Goal: Task Accomplishment & Management: Use online tool/utility

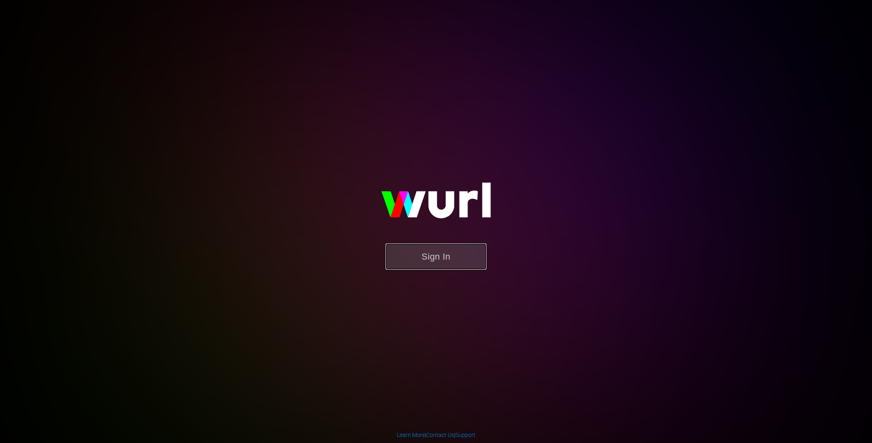
click at [414, 254] on button "Sign In" at bounding box center [435, 257] width 101 height 26
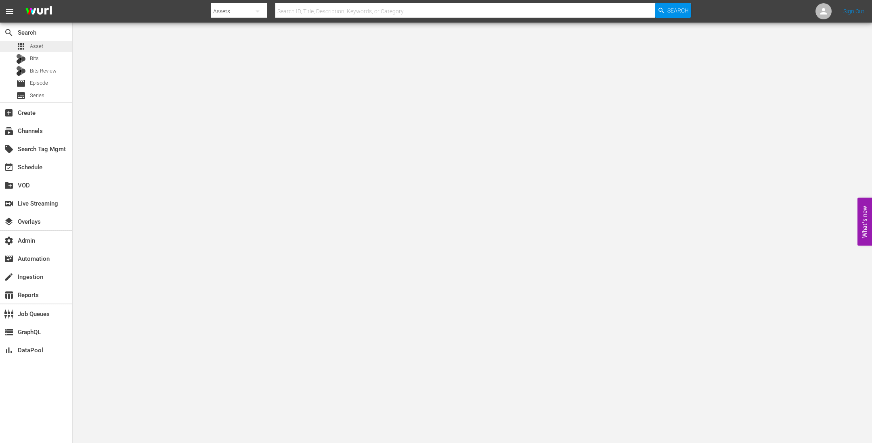
click at [40, 45] on span "Asset" at bounding box center [36, 46] width 13 height 8
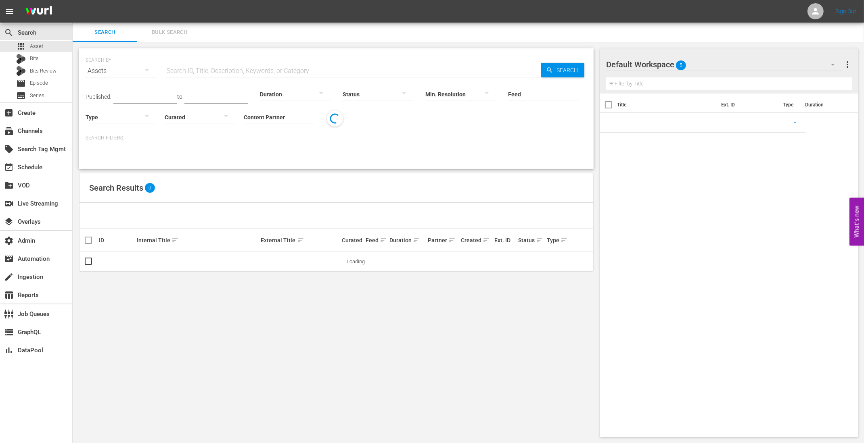
click at [190, 61] on input "text" at bounding box center [353, 70] width 376 height 19
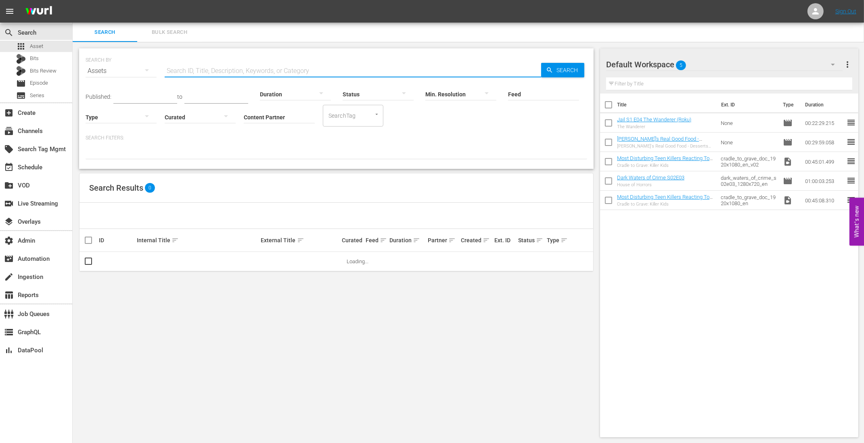
paste input "83686798"
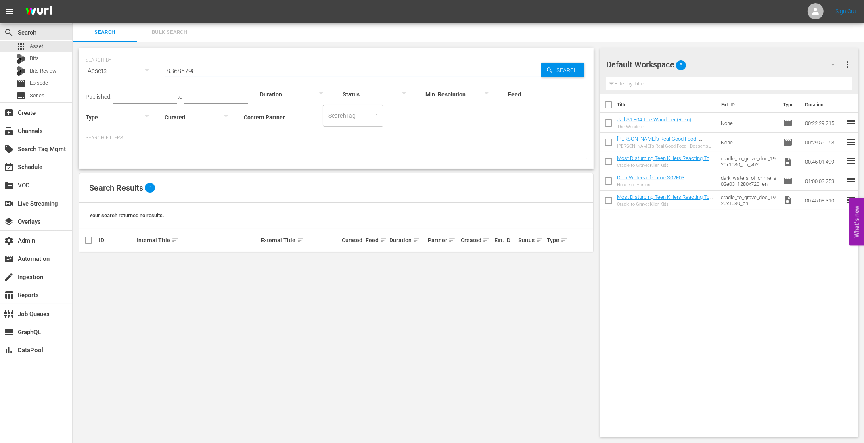
type input "83686798"
click at [147, 68] on icon "button" at bounding box center [147, 70] width 10 height 10
click at [117, 125] on div "Episodes" at bounding box center [111, 125] width 32 height 13
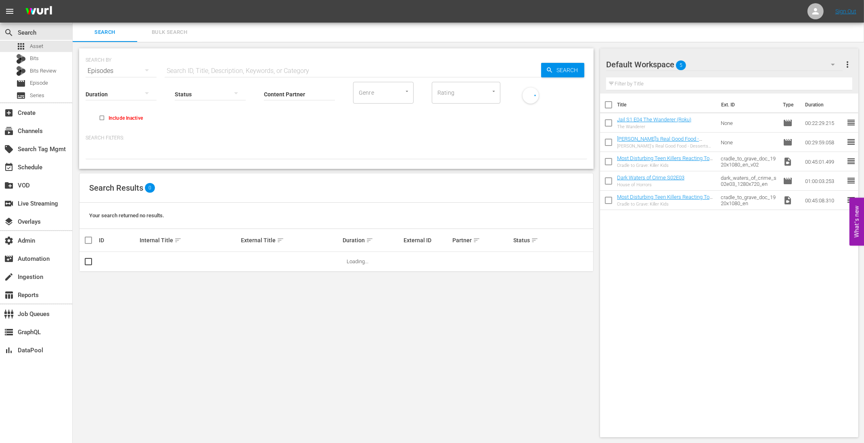
click at [178, 74] on input "text" at bounding box center [353, 70] width 376 height 19
paste input "83686798"
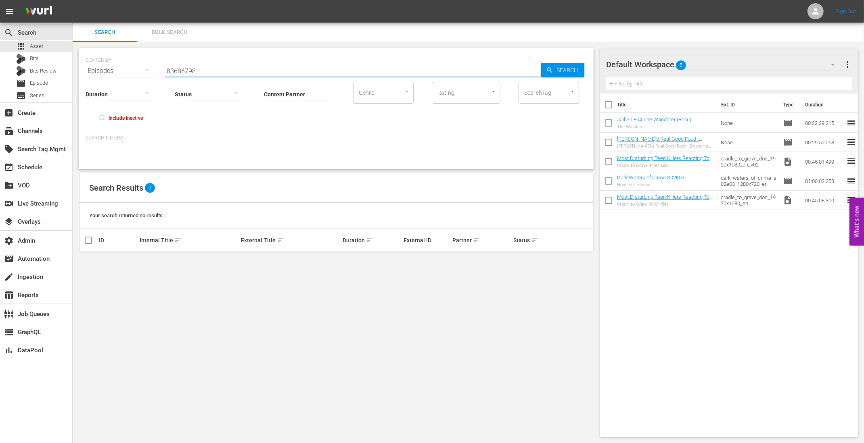
type input "83686798"
click at [103, 117] on input "Include Inactive" at bounding box center [101, 119] width 13 height 13
checkbox input "true"
click at [128, 71] on div "Episodes" at bounding box center [121, 71] width 71 height 23
click at [119, 113] on div "Series" at bounding box center [111, 112] width 32 height 13
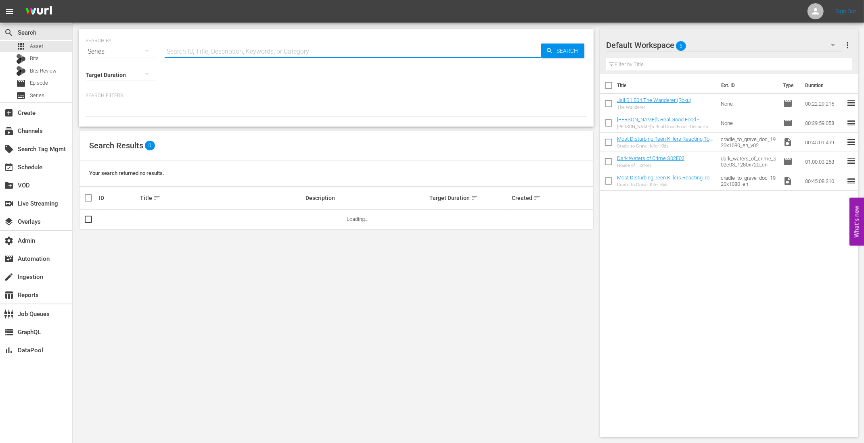
click at [192, 51] on input "text" at bounding box center [353, 51] width 376 height 19
paste input "17821647"
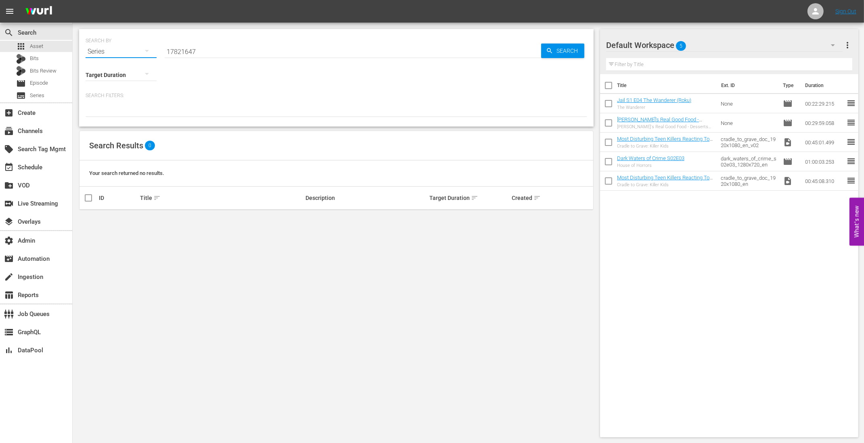
click at [153, 53] on button "button" at bounding box center [146, 50] width 19 height 19
click at [207, 87] on div "Channels Series Episodes Bits Assets" at bounding box center [432, 221] width 864 height 443
click at [203, 46] on input "17821647" at bounding box center [353, 51] width 376 height 19
paste input "Classic Fights From World Series Of Fighting"
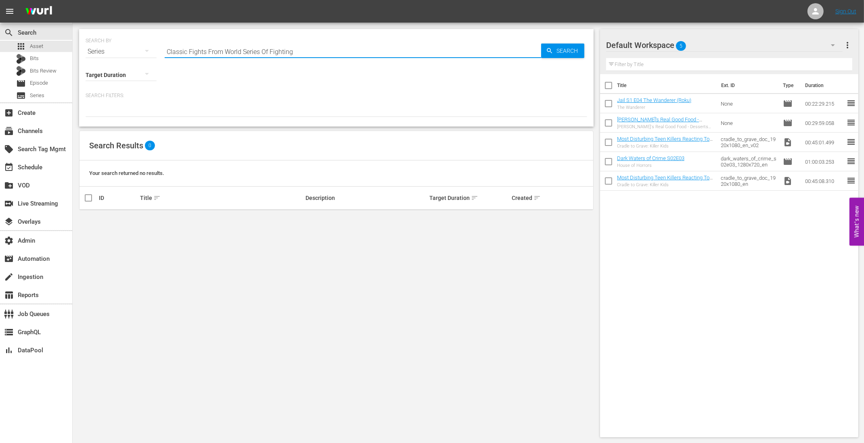
click at [145, 52] on icon "button" at bounding box center [147, 51] width 10 height 10
click at [115, 105] on div "Episodes" at bounding box center [111, 105] width 32 height 13
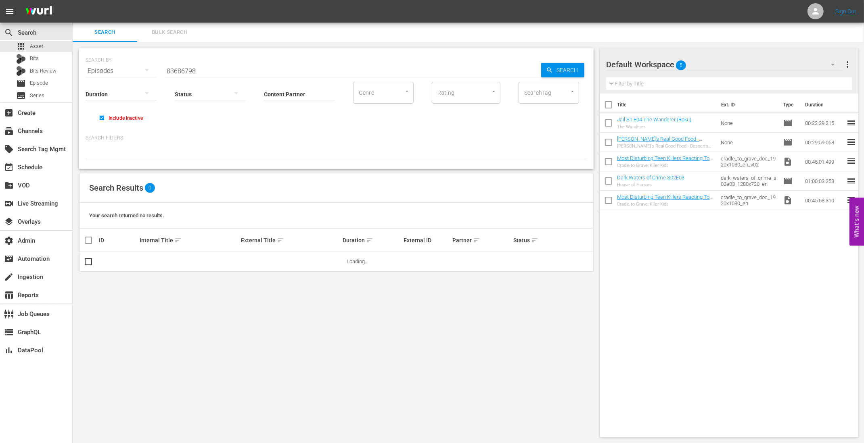
click at [190, 70] on input "83686798" at bounding box center [353, 70] width 376 height 19
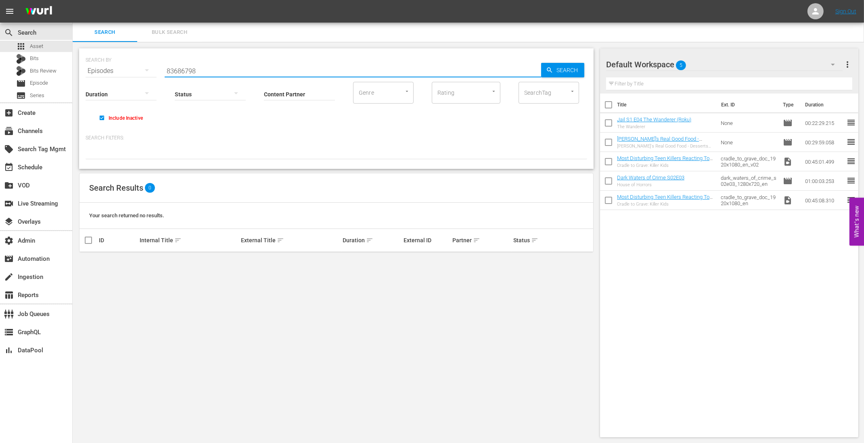
paste input "Classic Fights From World Series Of Fighting"
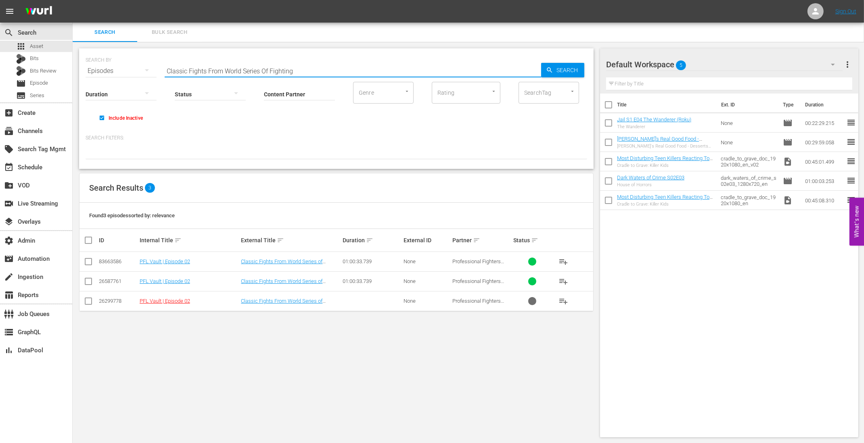
type input "Classic Fights From World Series Of Fighting"
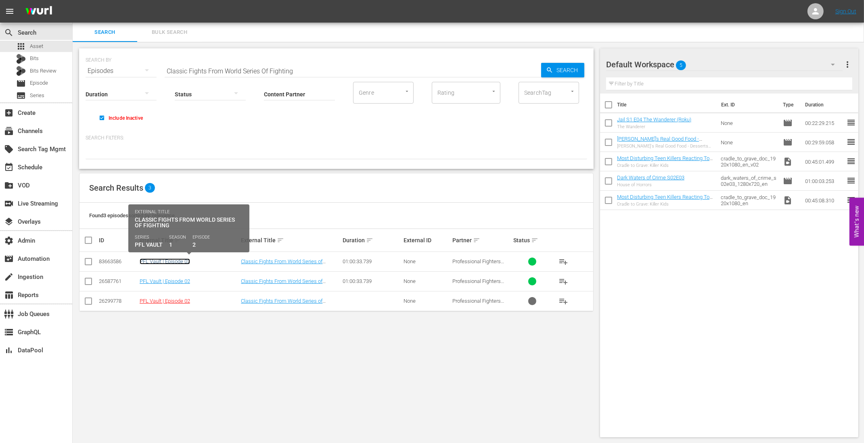
click at [175, 261] on link "PFL Vault | Episode 02" at bounding box center [165, 262] width 50 height 6
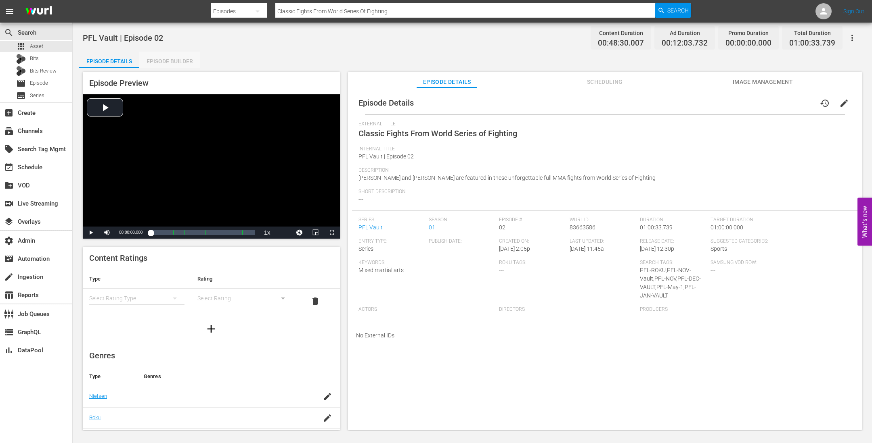
click at [182, 59] on div "Episode Builder" at bounding box center [169, 61] width 61 height 19
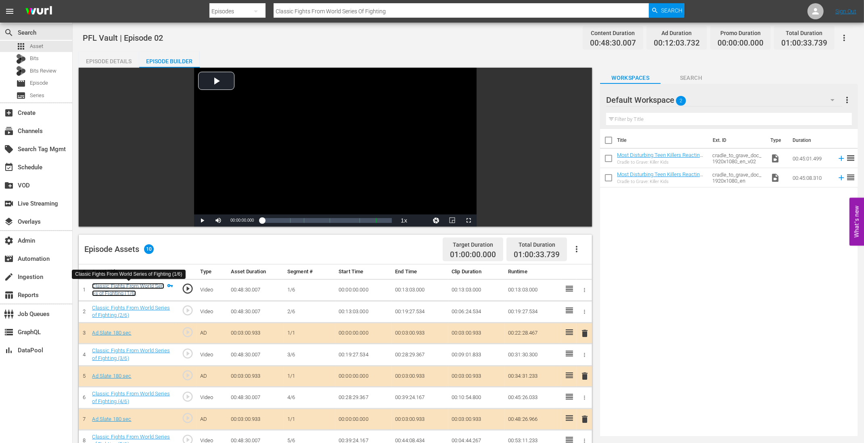
click at [119, 287] on link "Classic Fights From World Series of Fighting (1/6)" at bounding box center [128, 290] width 72 height 14
click at [100, 62] on div "Episode Details" at bounding box center [109, 61] width 61 height 19
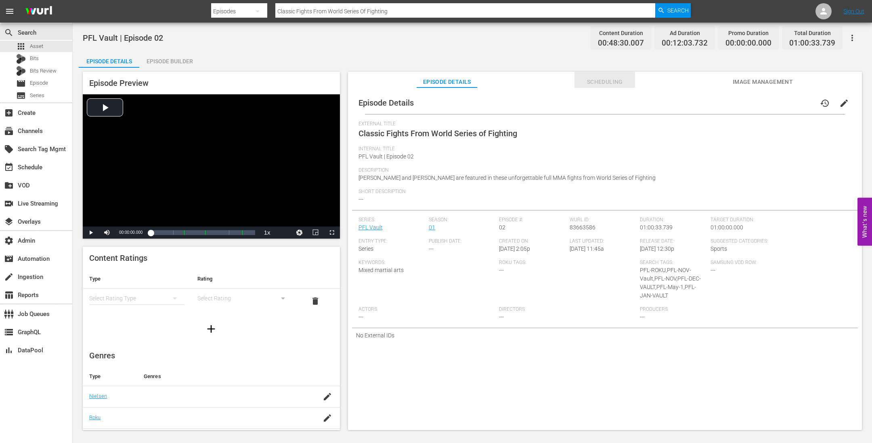
click at [613, 81] on span "Scheduling" at bounding box center [604, 82] width 61 height 10
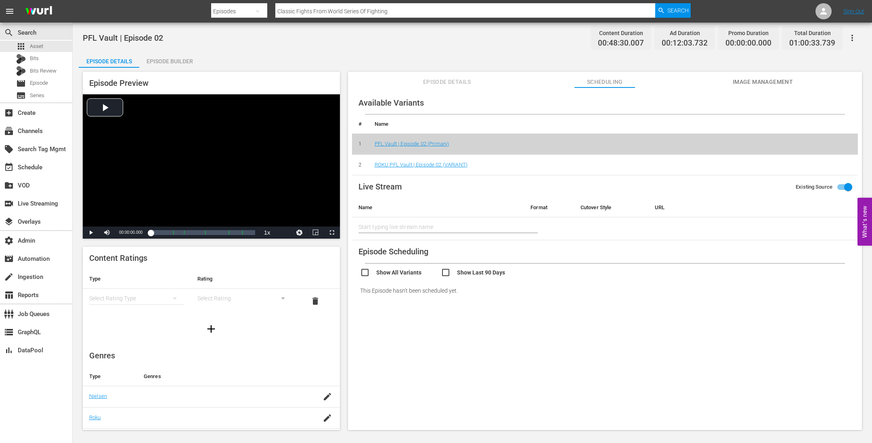
click at [483, 163] on td "ROKU PFL Vault | Episode 02 (VARIANT)" at bounding box center [612, 165] width 489 height 21
click at [411, 275] on input "checkbox" at bounding box center [400, 274] width 81 height 12
checkbox input "true"
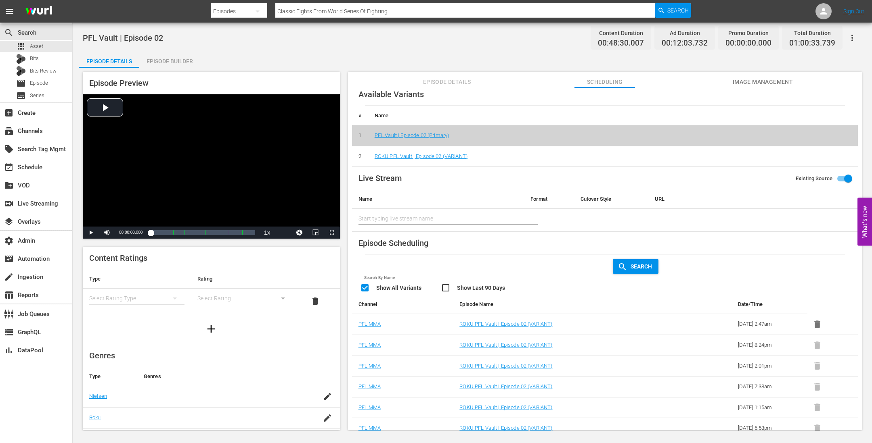
scroll to position [12, 0]
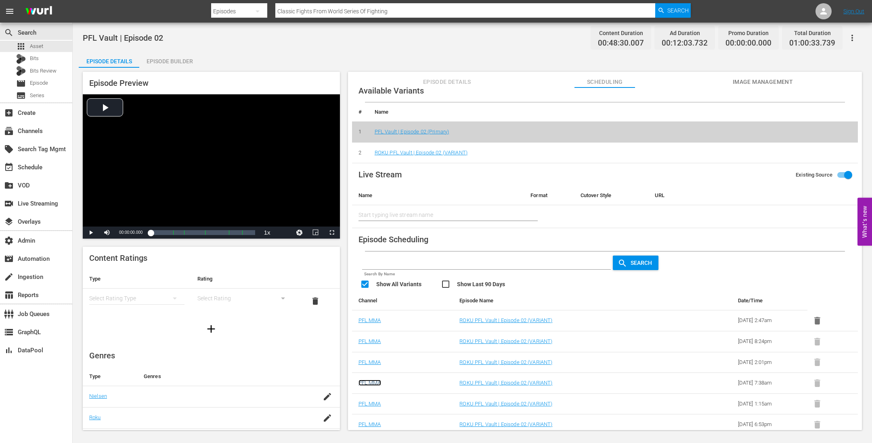
click at [370, 381] on link "PFL MMA" at bounding box center [369, 383] width 23 height 6
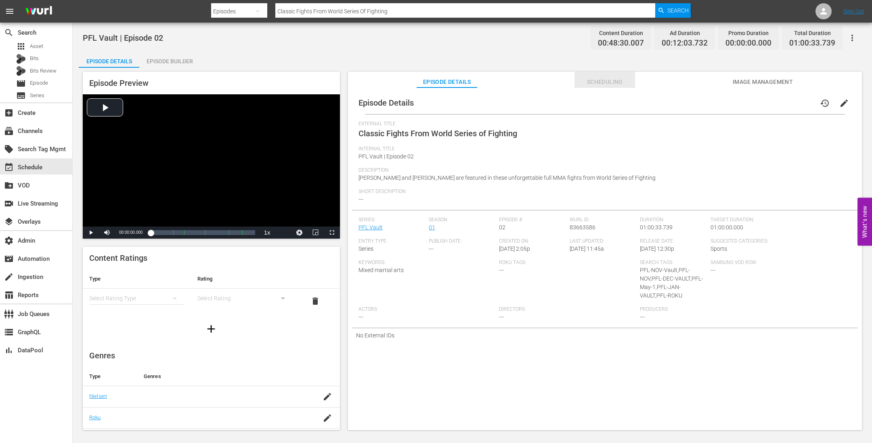
click at [604, 86] on span "Scheduling" at bounding box center [604, 82] width 61 height 10
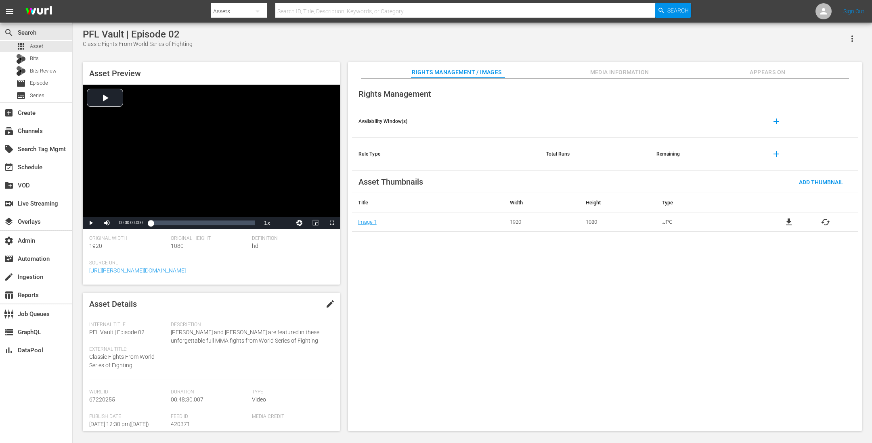
click at [458, 309] on div "Rights Management Availability Window(s) add Rule Type Total Runs Remaining add…" at bounding box center [605, 255] width 514 height 353
click at [41, 46] on span "Asset" at bounding box center [36, 46] width 13 height 8
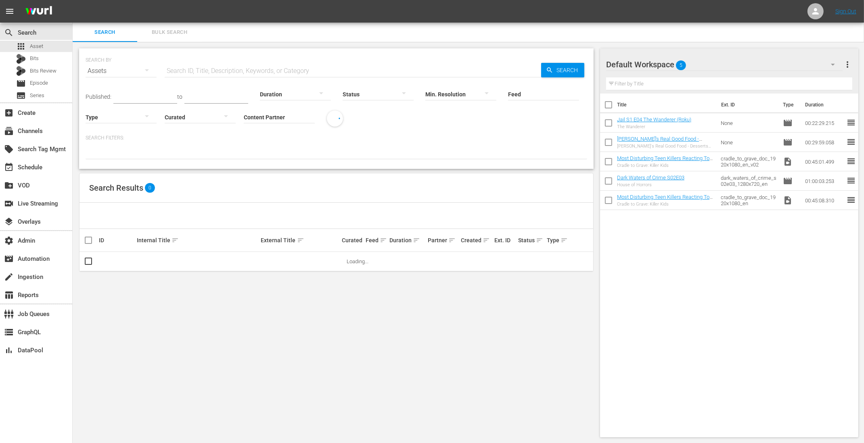
click at [184, 75] on input "text" at bounding box center [353, 70] width 376 height 19
click at [128, 75] on div "Assets" at bounding box center [121, 71] width 71 height 23
click at [126, 121] on div "Episodes" at bounding box center [111, 125] width 32 height 13
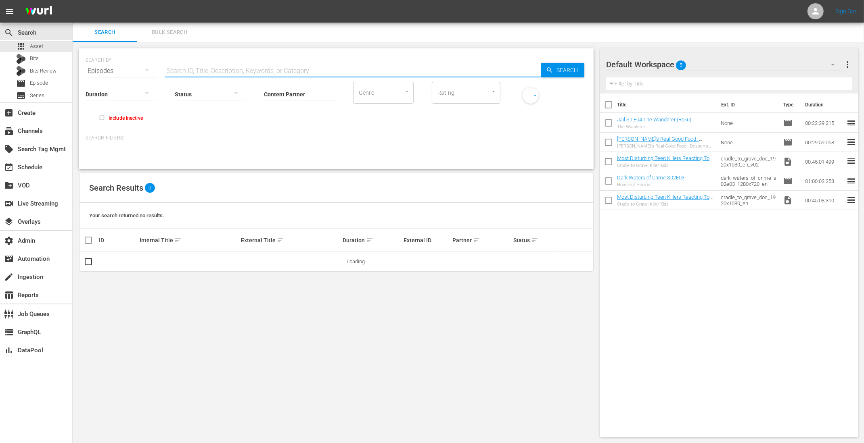
click at [284, 68] on input "text" at bounding box center [353, 70] width 376 height 19
paste input "Classic Fights From World Series Of Fighting"
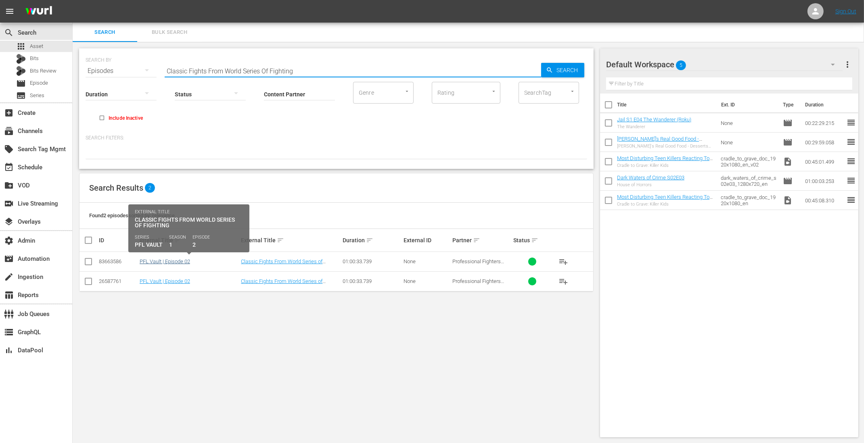
type input "Classic Fights From World Series Of Fighting"
click at [163, 263] on link "PFL Vault | Episode 02" at bounding box center [165, 262] width 50 height 6
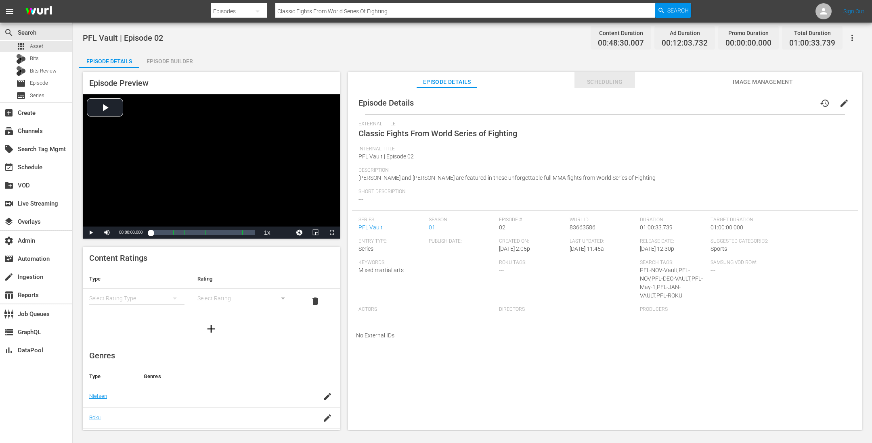
click at [606, 76] on button "Scheduling" at bounding box center [604, 80] width 61 height 16
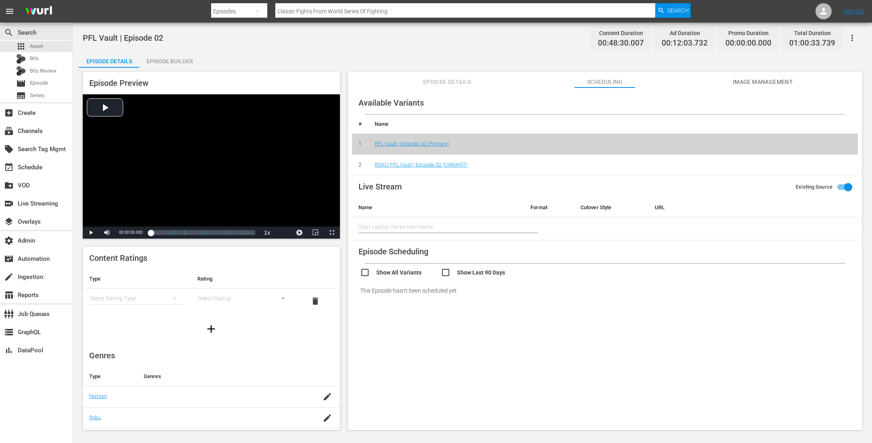
click at [498, 167] on td "ROKU PFL Vault | Episode 02 (VARIANT)" at bounding box center [612, 165] width 489 height 21
click at [435, 163] on link "ROKU PFL Vault | Episode 02 (VARIANT)" at bounding box center [420, 165] width 93 height 6
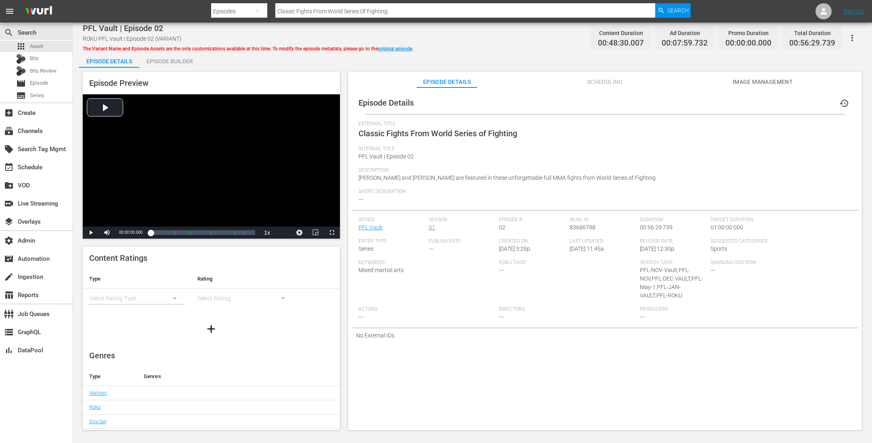
click at [400, 58] on div "Episode Details Episode Builder Episode Preview Video Player is loading. Play V…" at bounding box center [472, 244] width 787 height 385
click at [583, 31] on div "PFL Vault | Episode 02 ROKU PFL Vault | Episode 02 (VARIANT) The Variant Name a…" at bounding box center [472, 38] width 779 height 18
click at [372, 301] on div "Keywords: Mixed martial arts" at bounding box center [428, 283] width 141 height 47
click at [490, 178] on span "Rumble Johnson, Justin Gaethje and Andrei Arlovski are featured in these unforg…" at bounding box center [506, 178] width 297 height 6
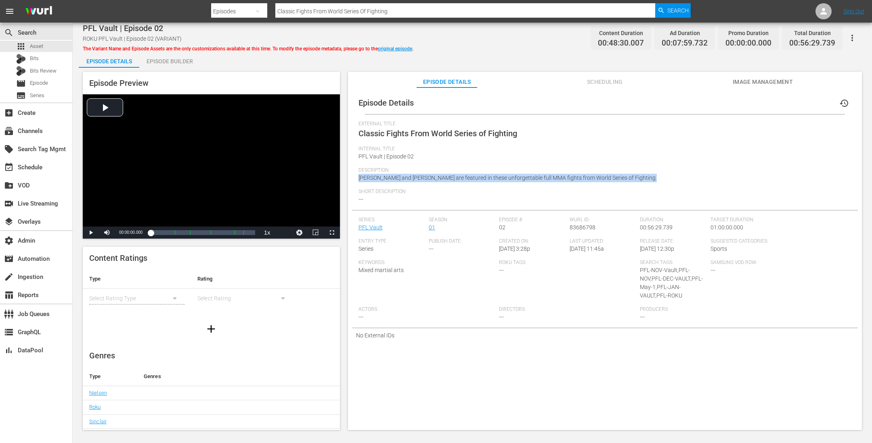
click at [490, 178] on span "Rumble Johnson, Justin Gaethje and Andrei Arlovski are featured in these unforg…" at bounding box center [506, 178] width 297 height 6
copy span "Rumble Johnson, Justin Gaethje and Andrei Arlovski are featured in these unforg…"
click at [697, 354] on div "Episode Details history External Title Classic Fights From World Series of Figh…" at bounding box center [605, 263] width 514 height 351
click at [572, 176] on span "Rumble Johnson, Justin Gaethje and Andrei Arlovski are featured in these unforg…" at bounding box center [506, 178] width 297 height 6
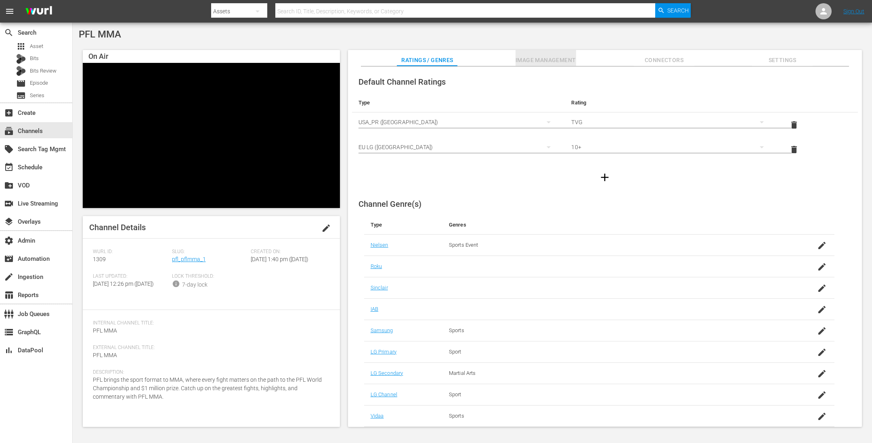
click at [544, 59] on span "Image Management" at bounding box center [545, 60] width 61 height 10
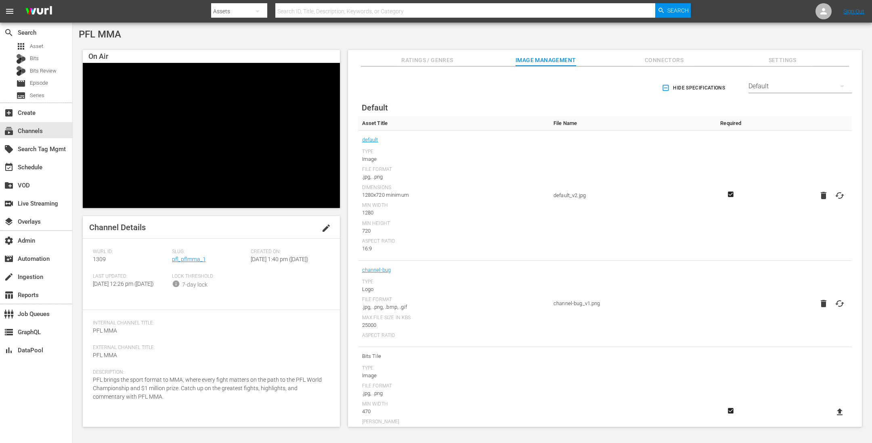
click at [692, 90] on span "Hide Specifications" at bounding box center [694, 88] width 62 height 8
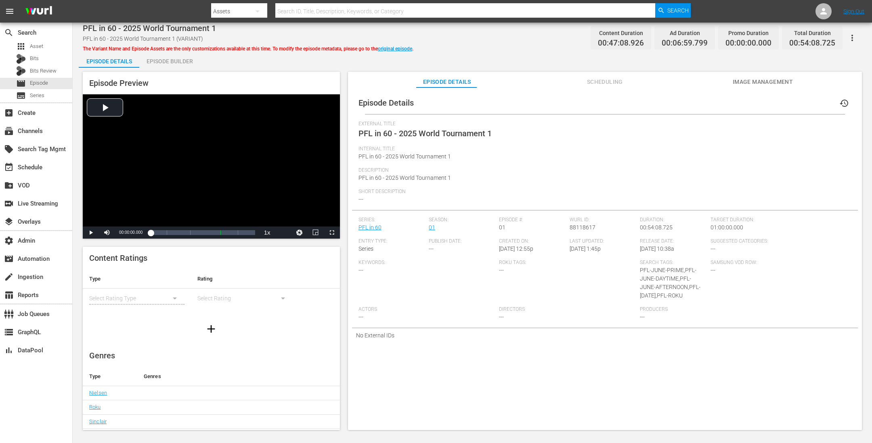
click at [746, 81] on span "Image Management" at bounding box center [762, 82] width 61 height 10
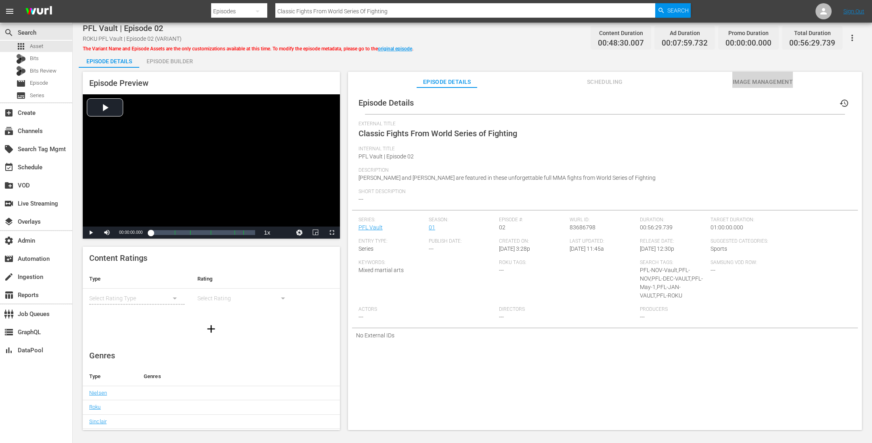
click at [775, 84] on span "Image Management" at bounding box center [762, 82] width 61 height 10
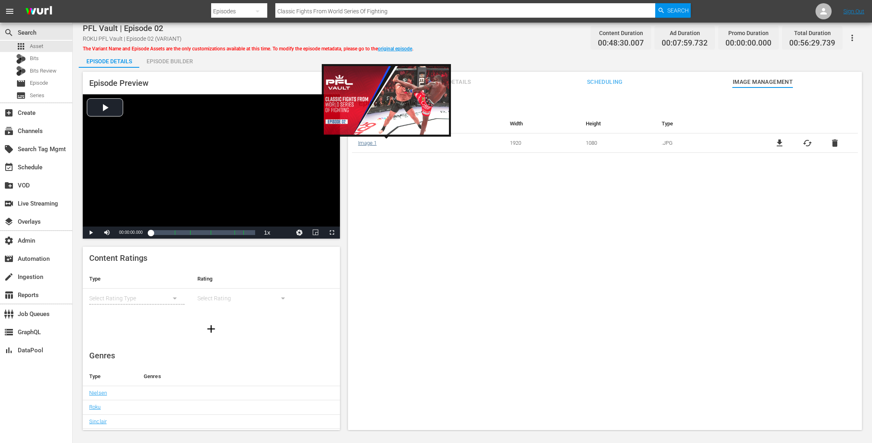
click at [372, 140] on link "Image 1" at bounding box center [367, 143] width 19 height 6
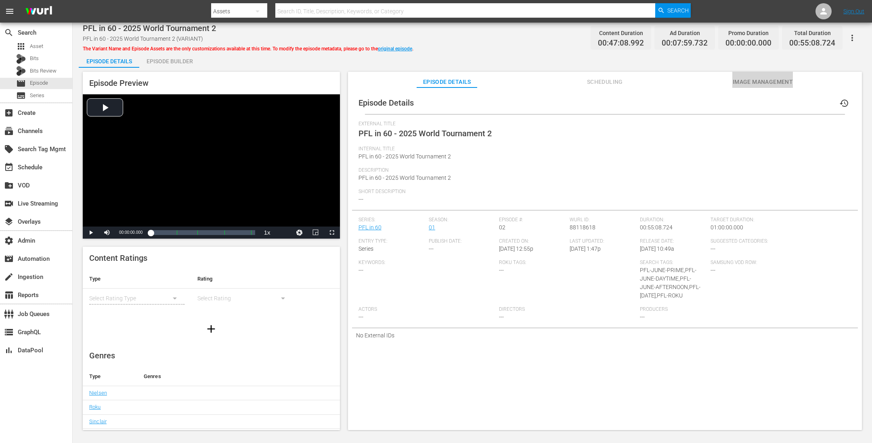
click at [780, 86] on span "Image Management" at bounding box center [762, 82] width 61 height 10
click at [769, 84] on span "Image Management" at bounding box center [762, 82] width 61 height 10
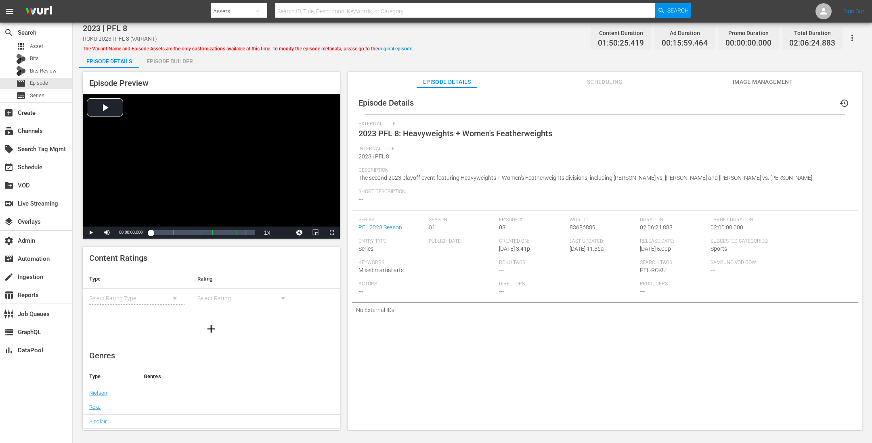
click at [428, 203] on div "Short Description ---" at bounding box center [604, 199] width 493 height 21
click at [314, 271] on div at bounding box center [211, 272] width 257 height 23
click at [520, 343] on div "Episode Details history External Title 2023 PFL 8: Heavyweights + Women's Feath…" at bounding box center [605, 263] width 514 height 351
click at [547, 160] on div "Internal Title 2023 | PFL 8" at bounding box center [604, 156] width 493 height 21
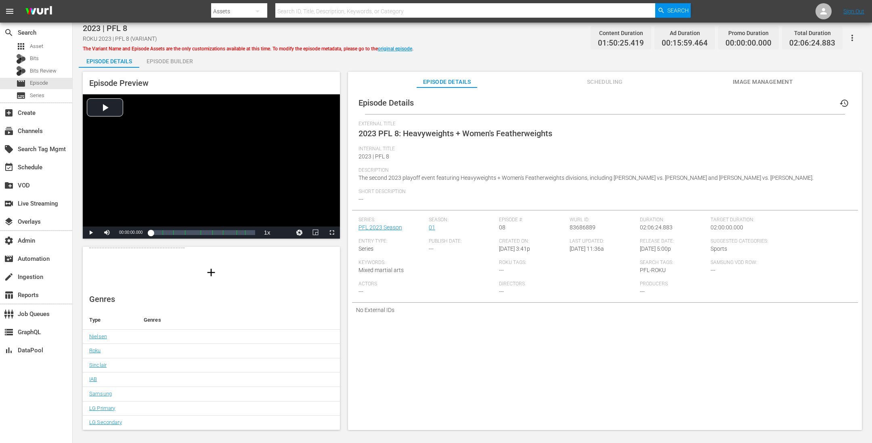
click at [489, 351] on div "Episode Details history External Title 2023 PFL 8: Heavyweights + Women's Feath…" at bounding box center [605, 263] width 514 height 351
click at [457, 180] on span "The second 2023 playoff event featuring Heavyweights + Women's Featherweights d…" at bounding box center [585, 178] width 455 height 6
click at [44, 166] on div "event_available Schedule" at bounding box center [22, 166] width 45 height 7
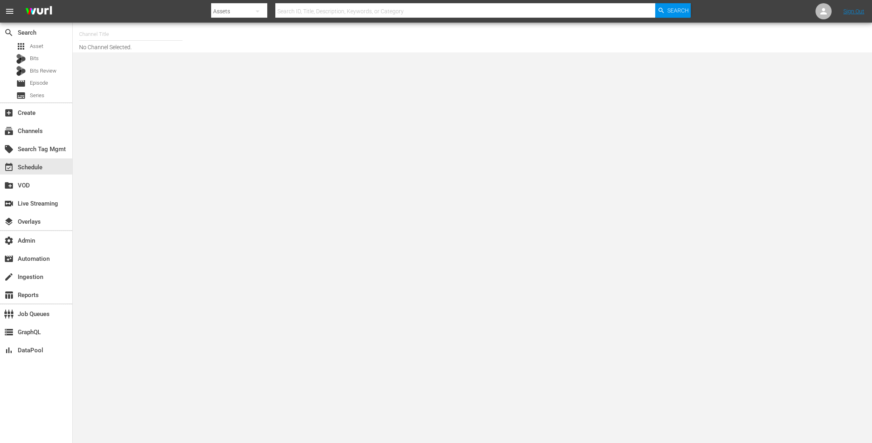
click at [125, 36] on input "text" at bounding box center [130, 34] width 103 height 19
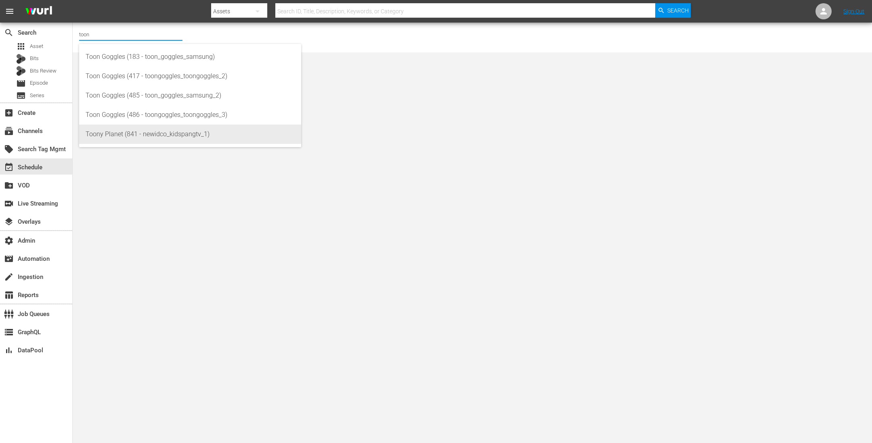
click at [130, 135] on div "Toony Planet (841 - newidco_kidspangtv_1)" at bounding box center [190, 134] width 209 height 19
type input "Toony Planet (841 - newidco_kidspangtv_1)"
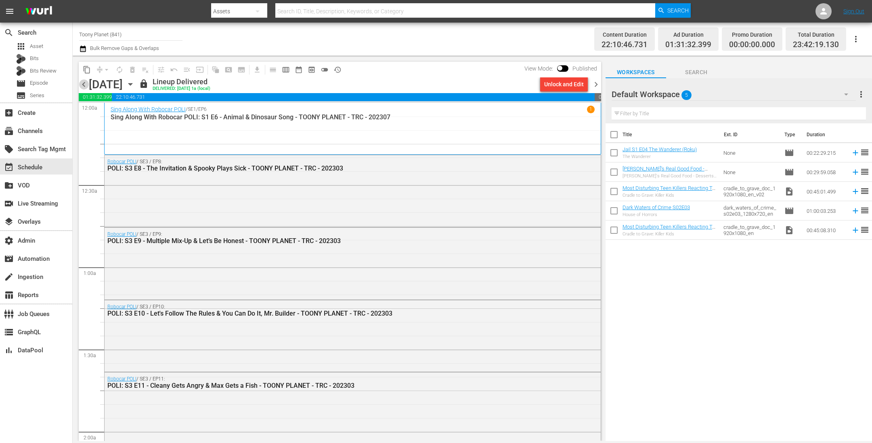
click at [84, 82] on span "chevron_left" at bounding box center [84, 84] width 10 height 10
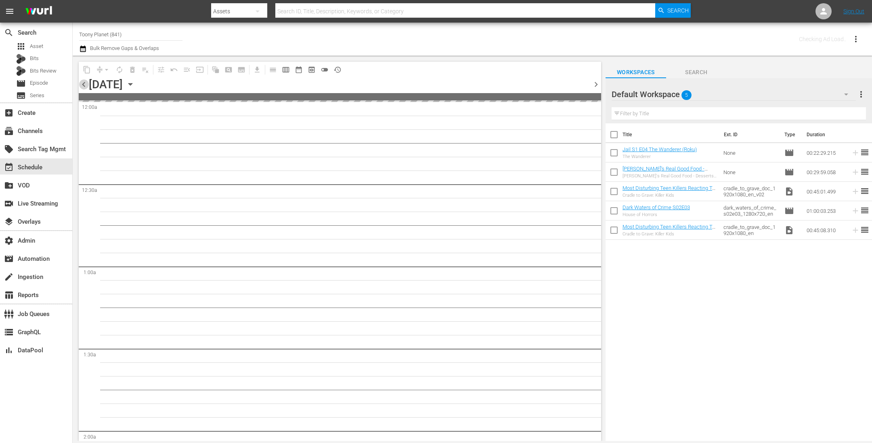
click at [84, 82] on span "chevron_left" at bounding box center [84, 84] width 10 height 10
click at [85, 82] on span "chevron_left" at bounding box center [84, 84] width 10 height 10
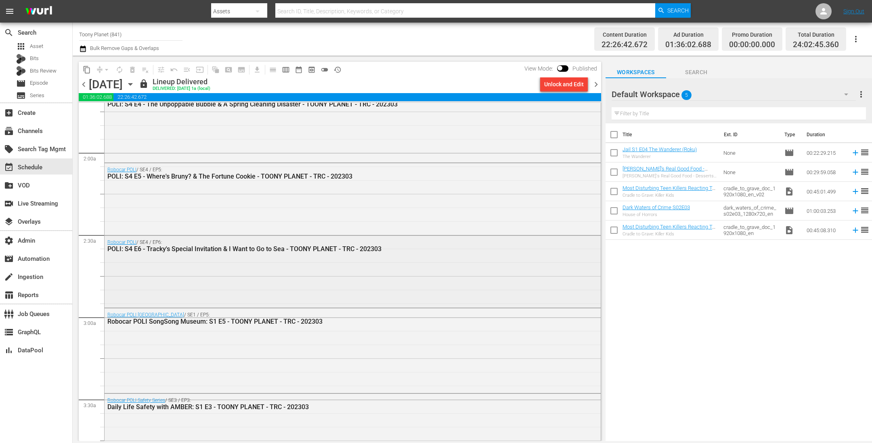
scroll to position [588, 0]
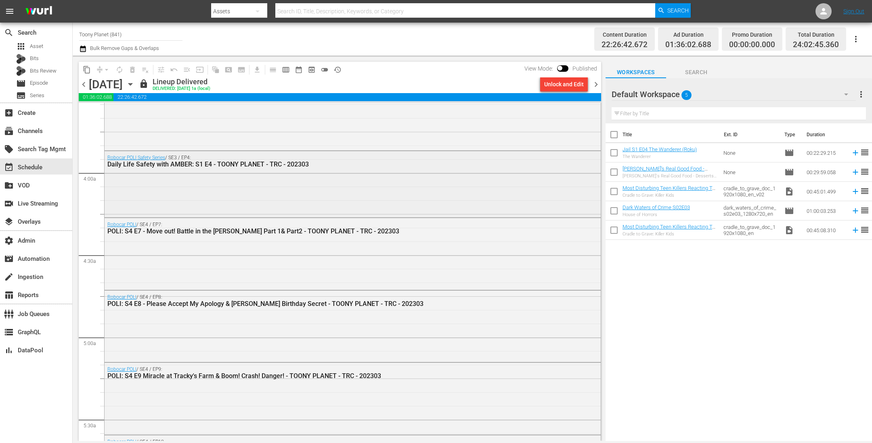
click at [269, 194] on div "Robocar POLI Safety Series / SE3 / EP4: Daily Life Safety with AMBER: S1 E4 - T…" at bounding box center [353, 183] width 496 height 64
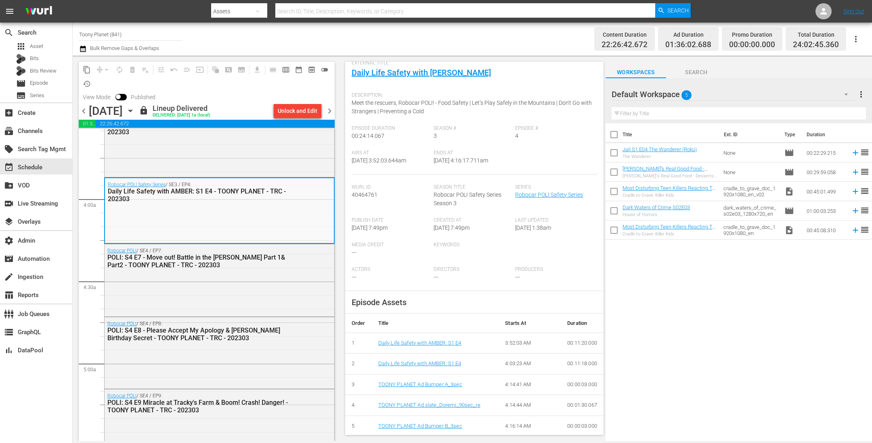
scroll to position [49, 0]
click at [247, 347] on div "Robocar POLI / SE4 / EP8: POLI: S4 E8 - Please Accept My Apology & Bruner's Bir…" at bounding box center [220, 353] width 230 height 70
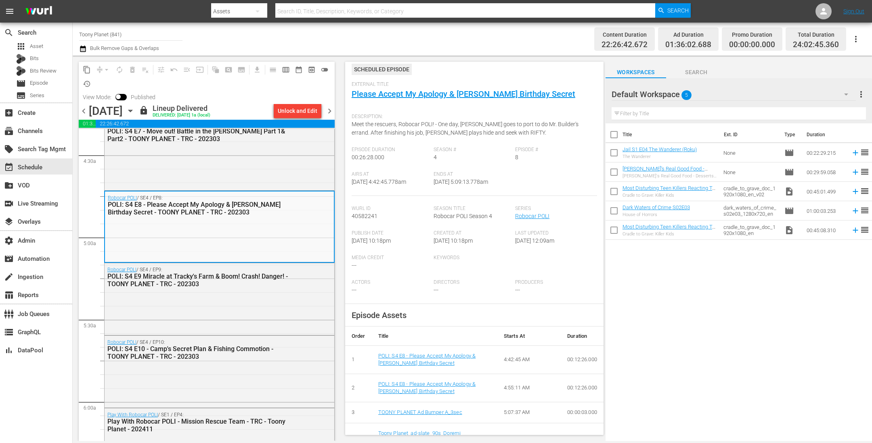
scroll to position [63, 0]
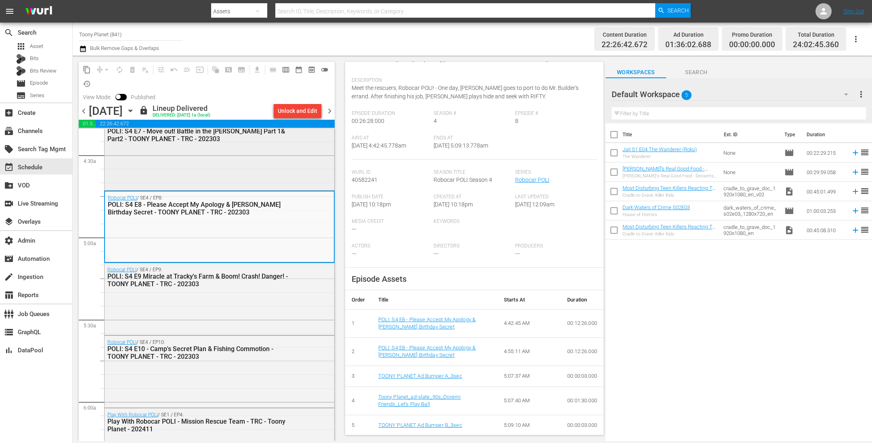
click at [258, 169] on div "Robocar POLI / SE4 / EP7: POLI: S4 E7 - Move out! Battle in the Woods Part 1& P…" at bounding box center [220, 153] width 230 height 70
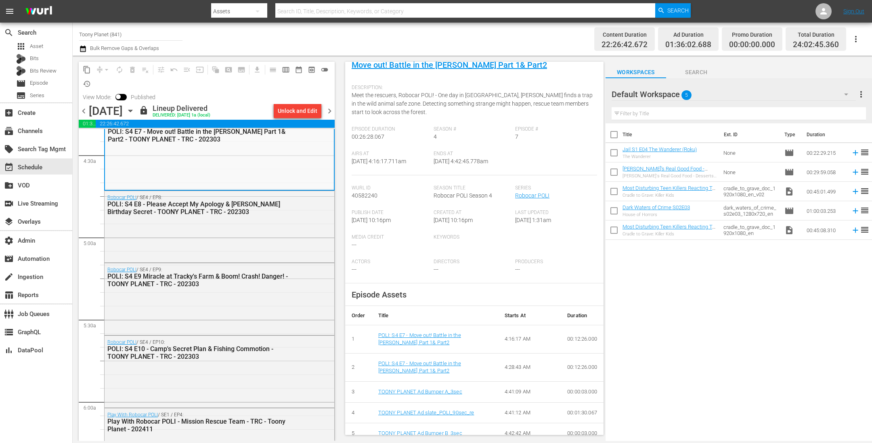
scroll to position [65, 0]
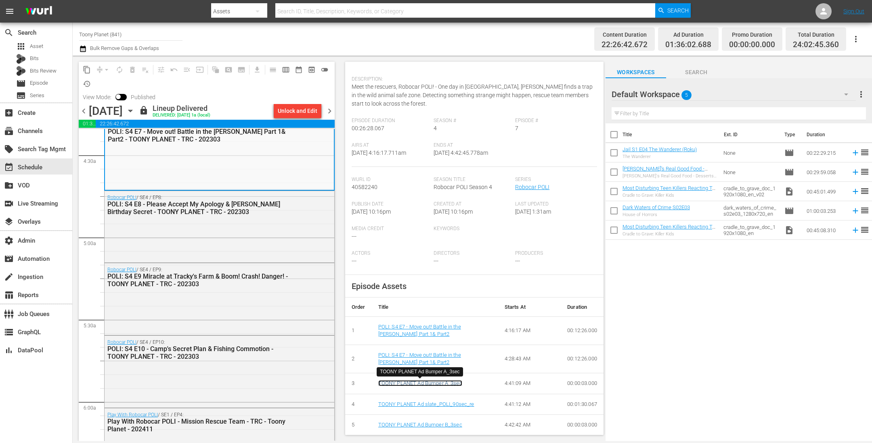
click at [431, 383] on link "TOONY PLANET Ad Bumper A_3sec" at bounding box center [420, 384] width 84 height 6
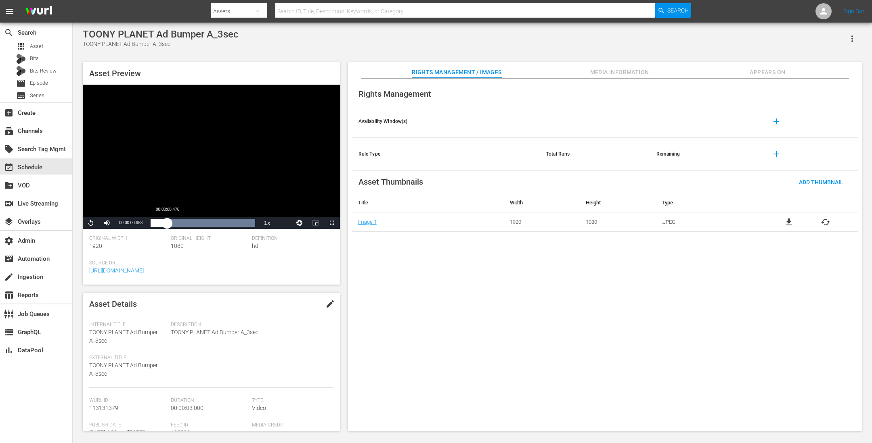
drag, startPoint x: 164, startPoint y: 223, endPoint x: 150, endPoint y: 224, distance: 13.8
click at [151, 223] on div "Loaded : 100.00% 00:00:00.476 00:00:03.071" at bounding box center [203, 223] width 104 height 8
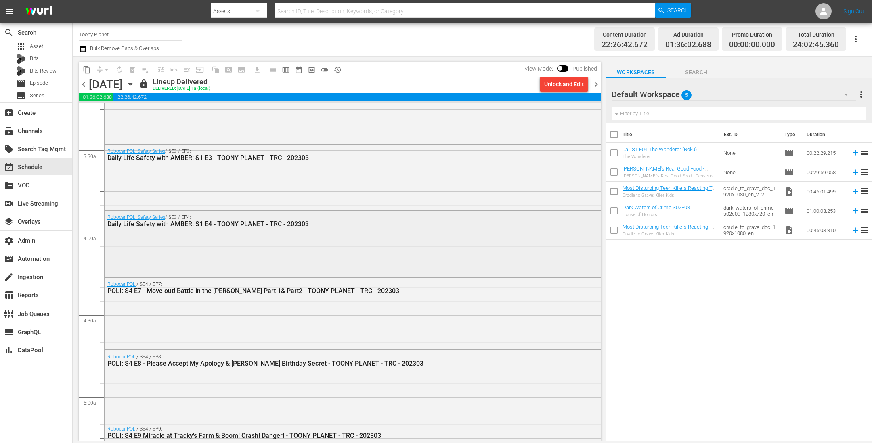
scroll to position [531, 0]
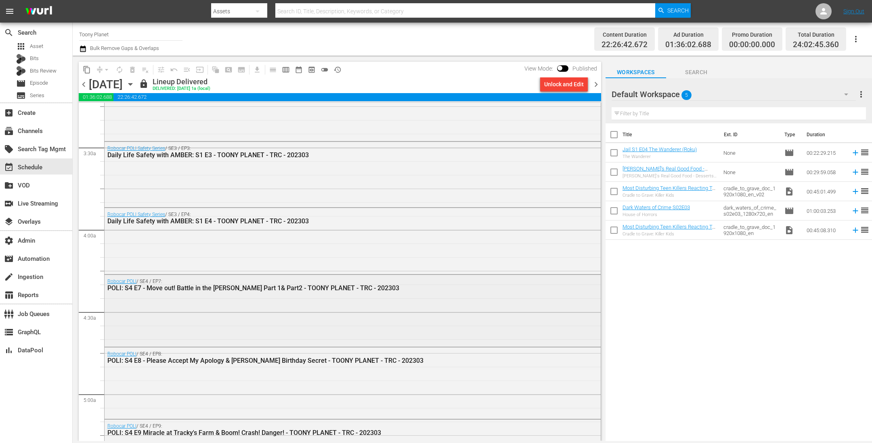
click at [374, 325] on div "Robocar POLI / SE4 / EP7: POLI: S4 E7 - Move out! Battle in the Woods Part 1& P…" at bounding box center [353, 310] width 496 height 70
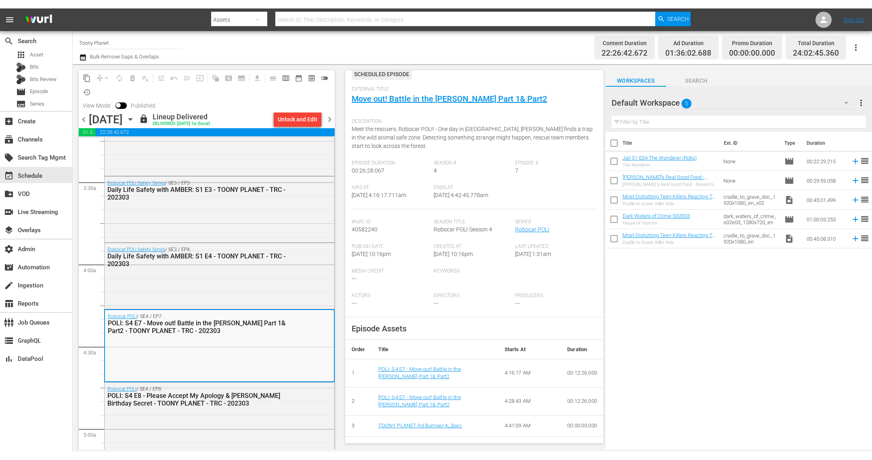
scroll to position [0, 0]
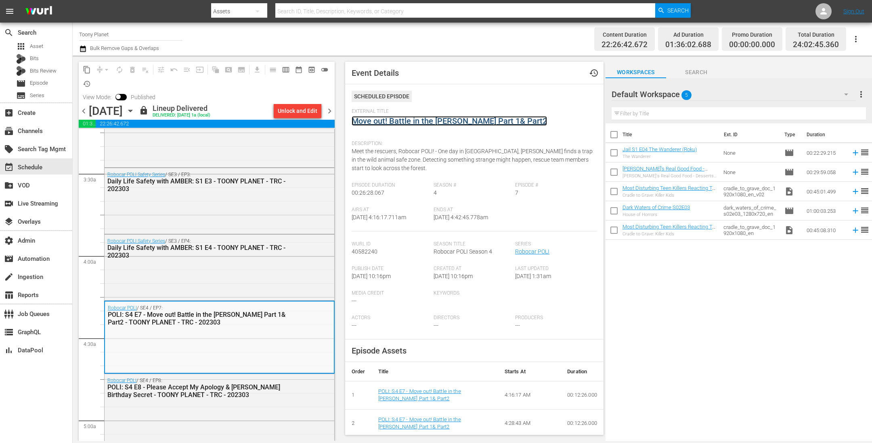
click at [402, 122] on link "Move out! Battle in the Woods Part 1& Part2" at bounding box center [448, 121] width 195 height 10
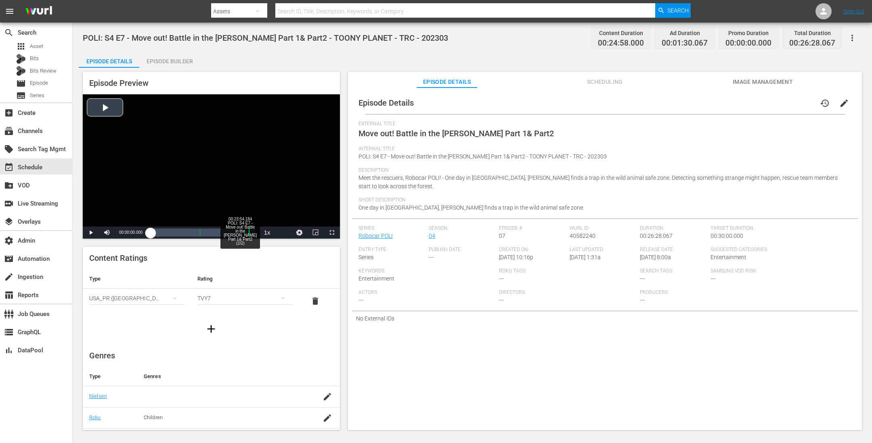
click at [245, 231] on div "Loaded : 0.39% 00:23:54.184 POLI: S4 E7 - Move out! Battle in the Woods Part 1&…" at bounding box center [203, 233] width 104 height 8
click at [91, 233] on span "Video Player" at bounding box center [91, 233] width 0 height 0
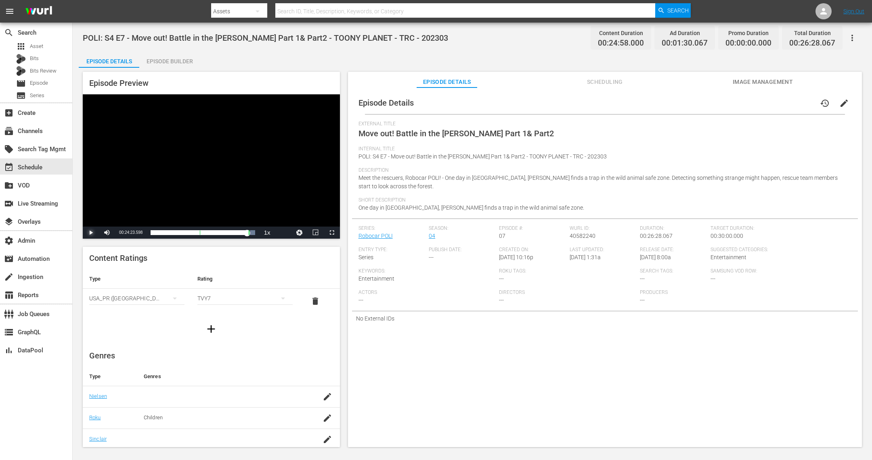
click at [91, 233] on span "Video Player" at bounding box center [91, 233] width 0 height 0
drag, startPoint x: 196, startPoint y: 133, endPoint x: 300, endPoint y: 136, distance: 104.2
click at [300, 136] on div "Video Player" at bounding box center [211, 160] width 257 height 132
click at [291, 93] on div "Episode Preview Video Player is loading. Play Video Play Mute Current Time 00:2…" at bounding box center [211, 155] width 257 height 167
click at [195, 176] on div "Video Player" at bounding box center [211, 160] width 257 height 132
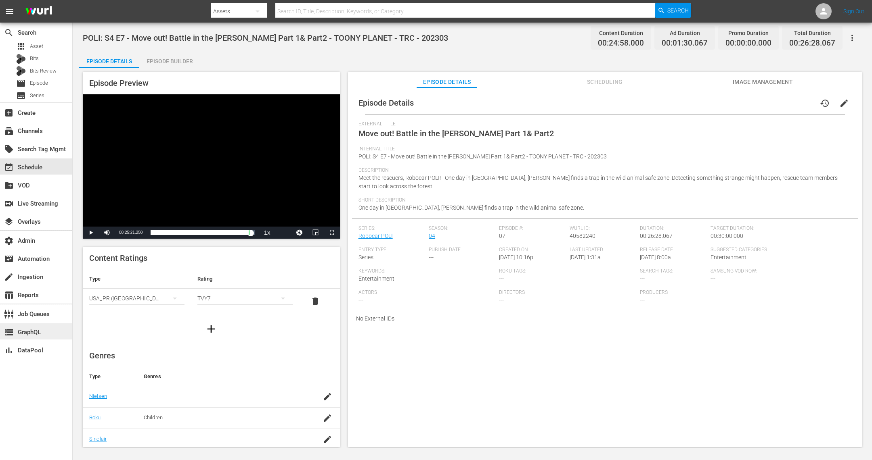
click at [34, 329] on div "storage GraphQL" at bounding box center [22, 331] width 45 height 7
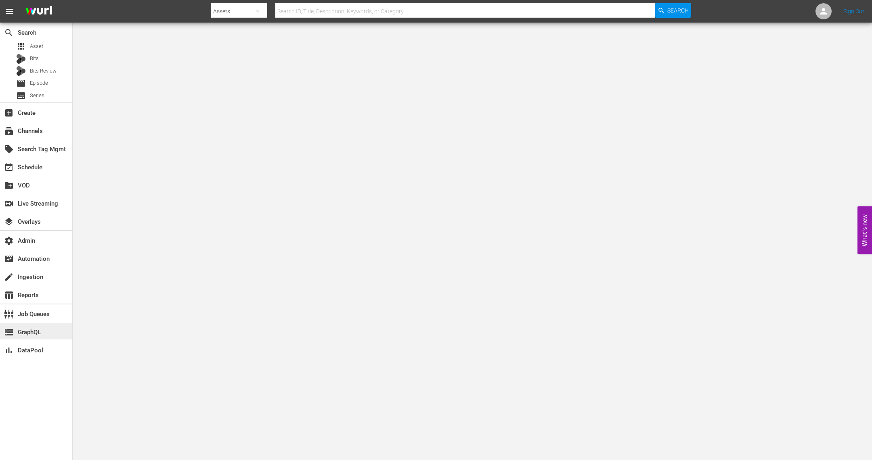
click at [40, 333] on div "storage GraphQL" at bounding box center [22, 331] width 45 height 7
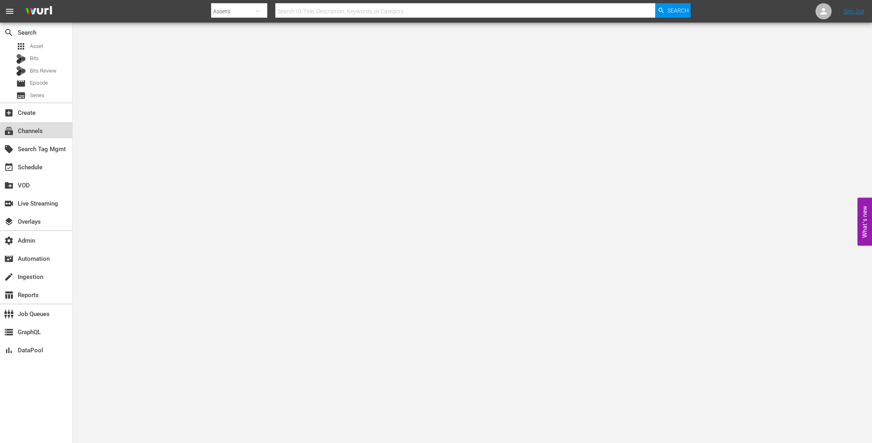
click at [45, 128] on div "subscriptions Channels" at bounding box center [22, 129] width 45 height 7
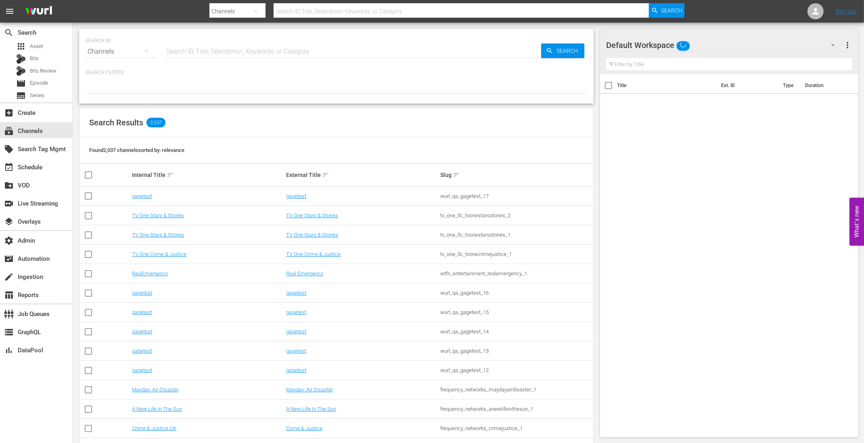
click at [214, 55] on input "text" at bounding box center [353, 51] width 376 height 19
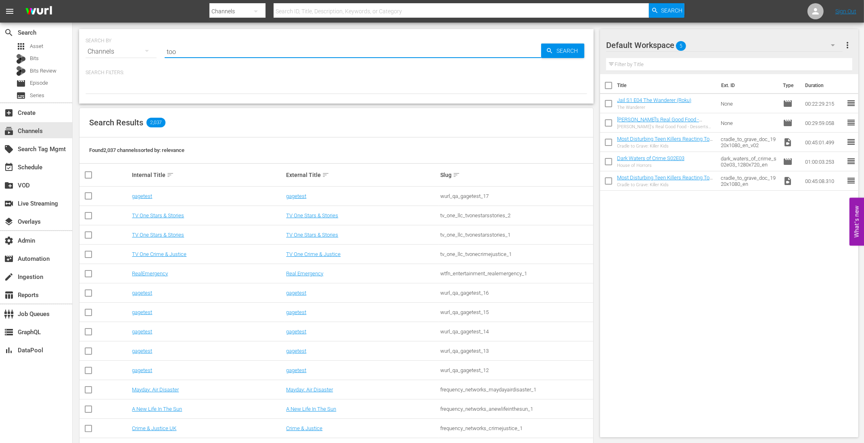
type input "toon"
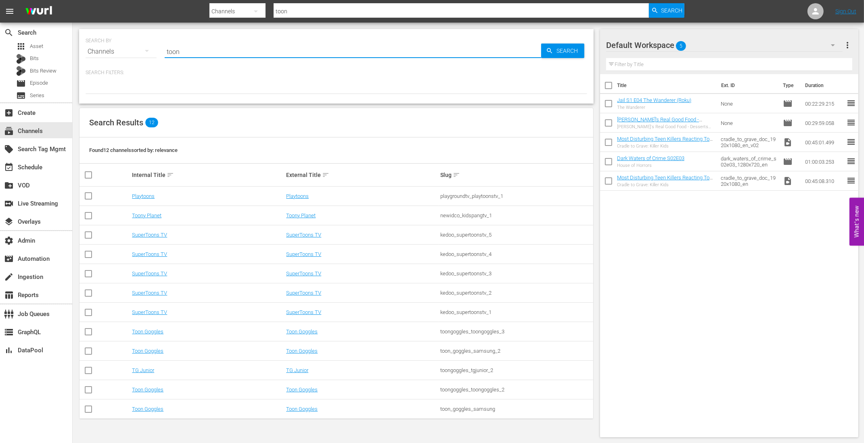
type input "toony"
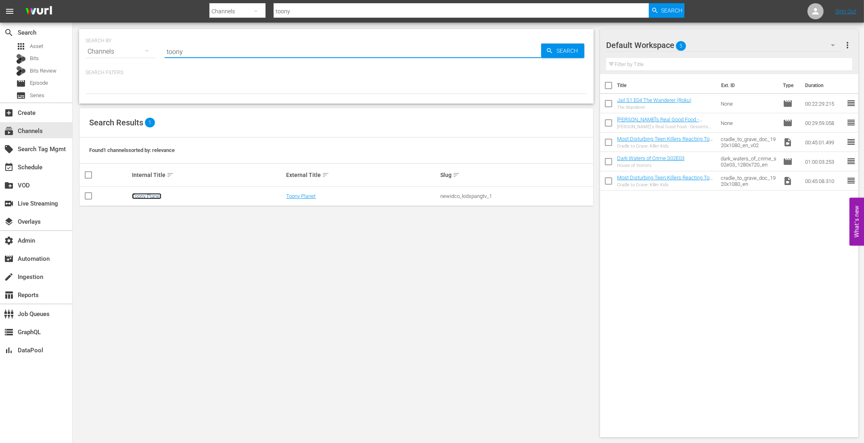
click at [144, 194] on link "Toony Planet" at bounding box center [146, 196] width 29 height 6
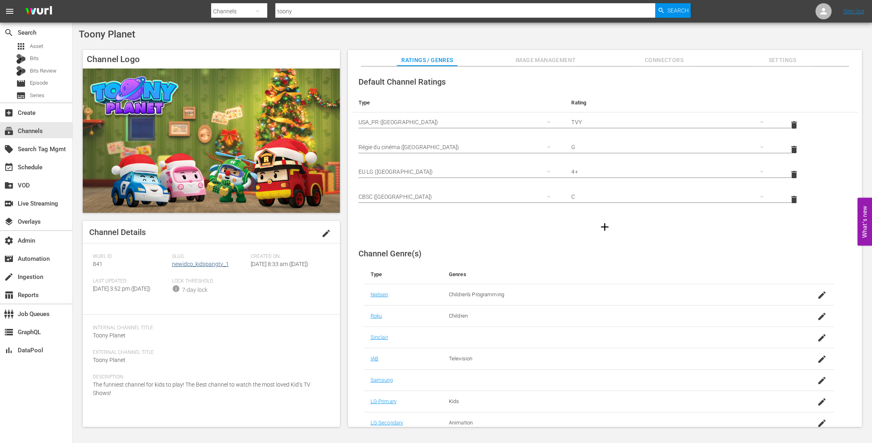
click at [208, 261] on div "Slug: newidco_kidspangtv_1" at bounding box center [211, 266] width 79 height 25
click at [209, 262] on link "newidco_kidspangtv_1" at bounding box center [200, 264] width 57 height 6
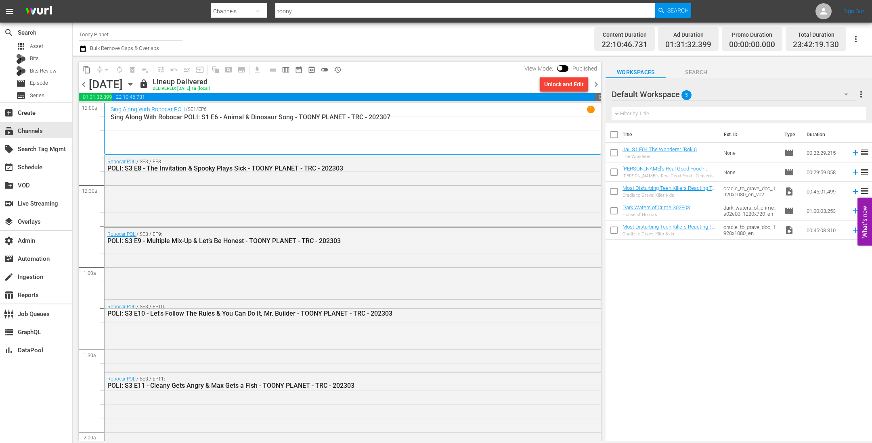
click at [82, 82] on span "chevron_left" at bounding box center [84, 84] width 10 height 10
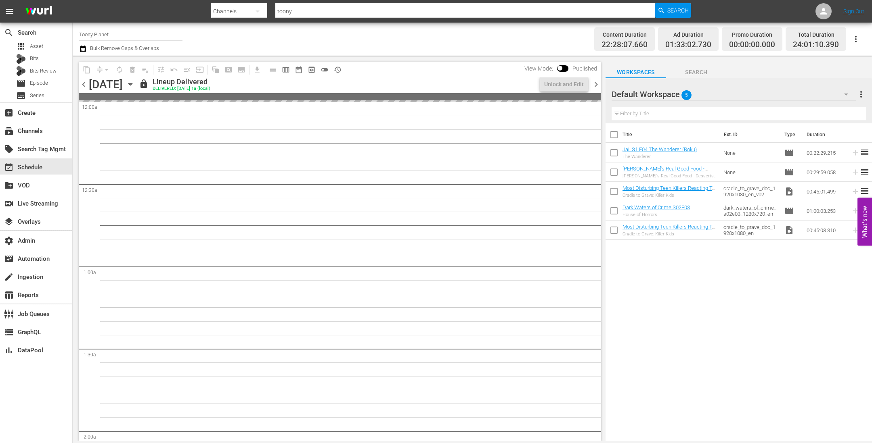
click at [82, 82] on span "chevron_left" at bounding box center [84, 84] width 10 height 10
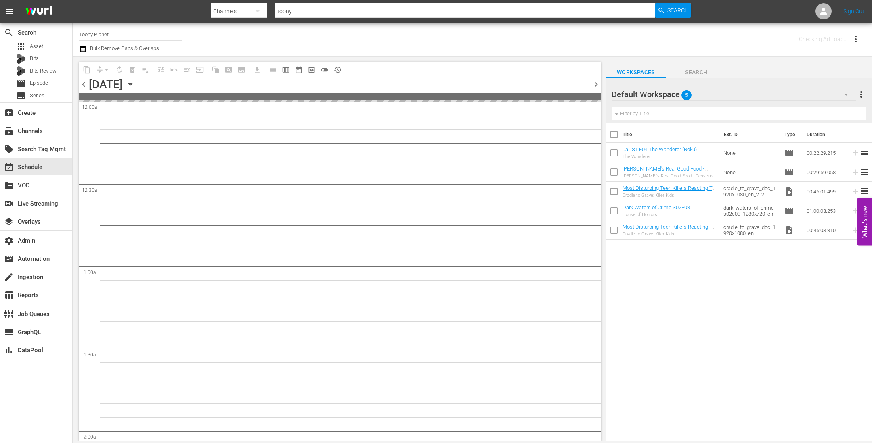
click at [82, 82] on span "chevron_left" at bounding box center [84, 84] width 10 height 10
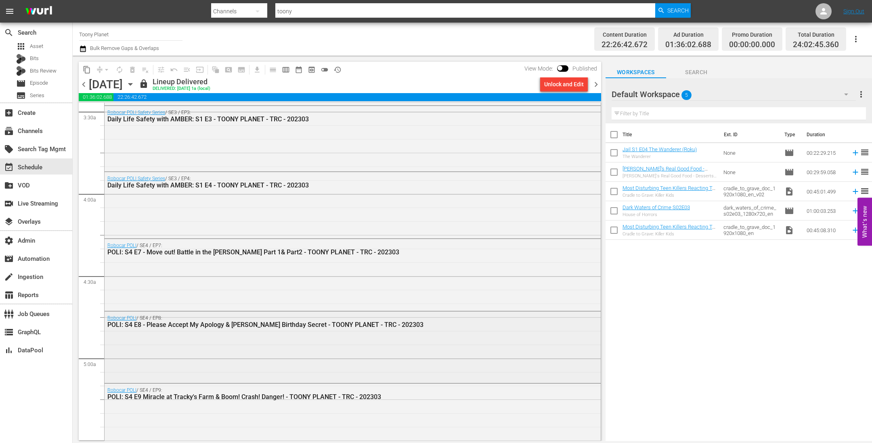
scroll to position [558, 0]
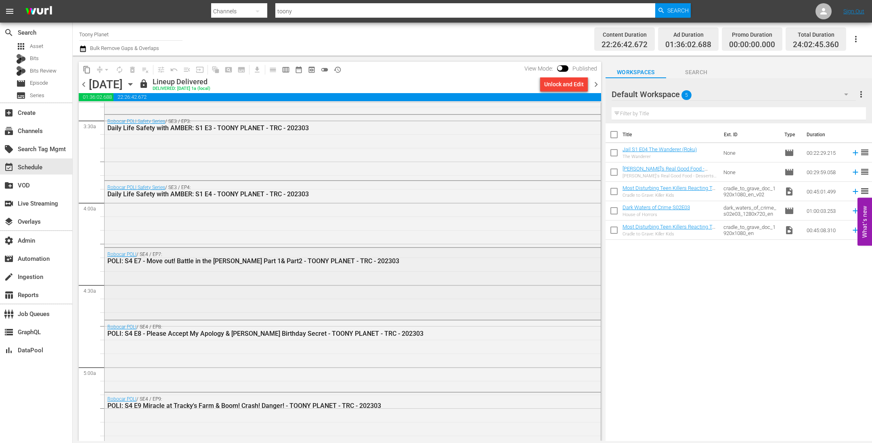
click at [278, 274] on div "Robocar POLI / SE4 / EP7: POLI: S4 E7 - Move out! Battle in the [PERSON_NAME] P…" at bounding box center [353, 283] width 496 height 70
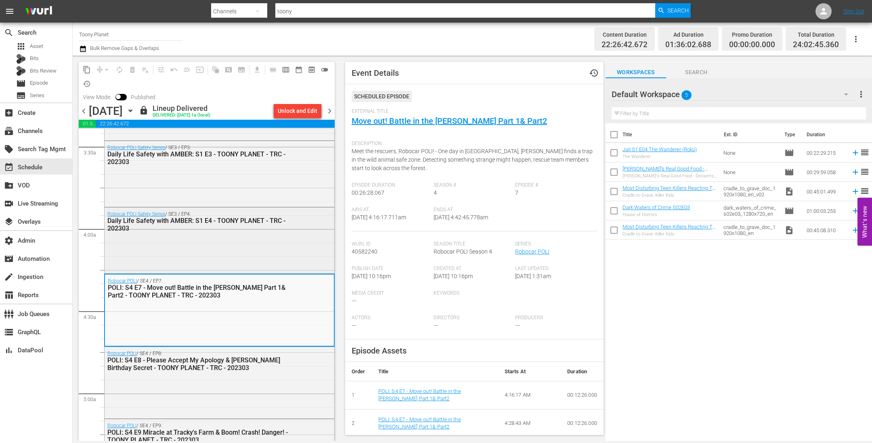
click at [167, 259] on div "Robocar POLI Safety Series / SE3 / EP4: Daily Life Safety with AMBER: S1 E4 - T…" at bounding box center [220, 240] width 230 height 64
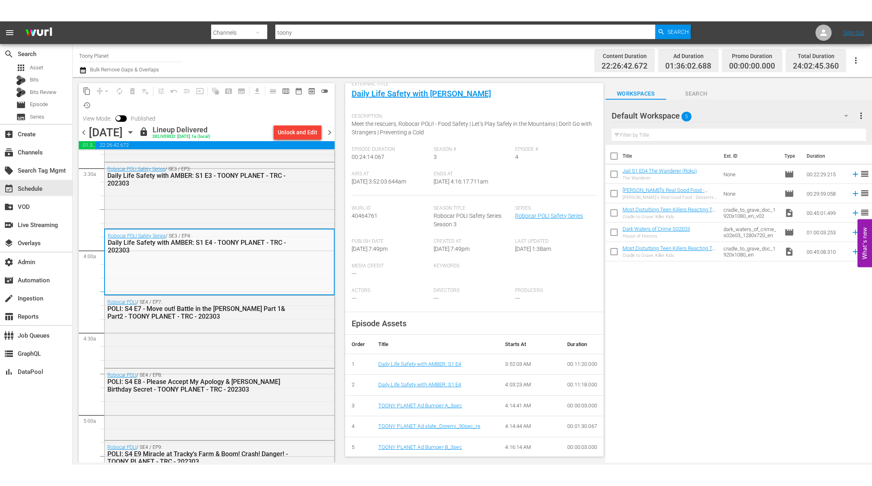
scroll to position [49, 0]
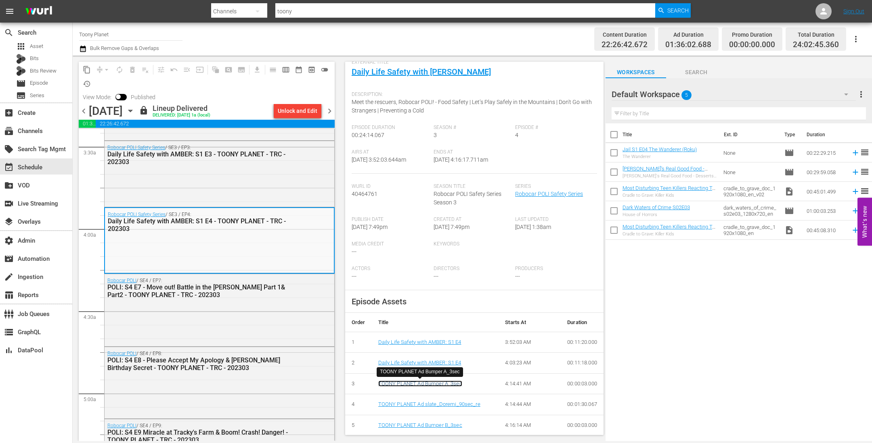
click at [406, 382] on link "TOONY PLANET Ad Bumper A_3sec" at bounding box center [420, 384] width 84 height 6
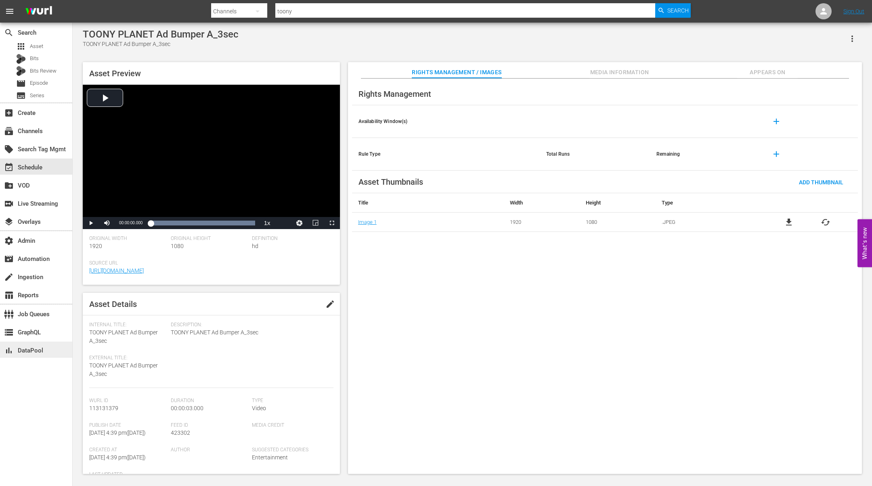
click at [46, 348] on div "bar_chart DataPool" at bounding box center [36, 350] width 72 height 16
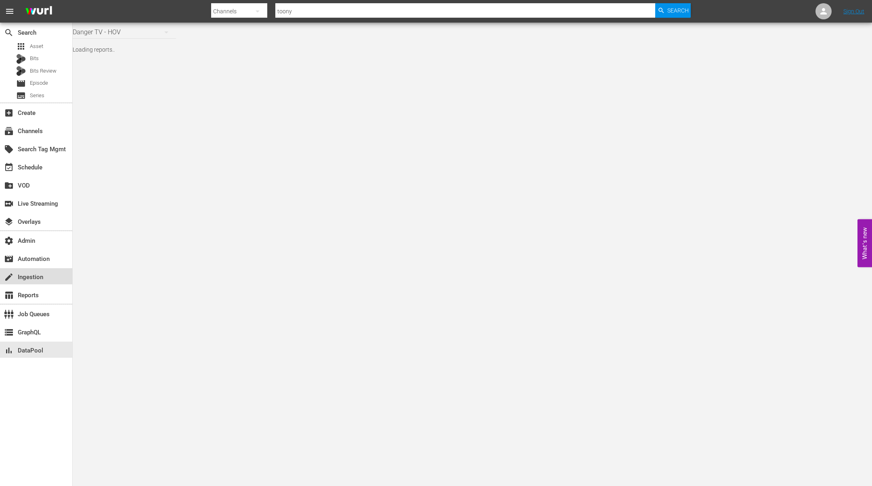
click at [37, 283] on div "create Ingestion" at bounding box center [36, 276] width 72 height 16
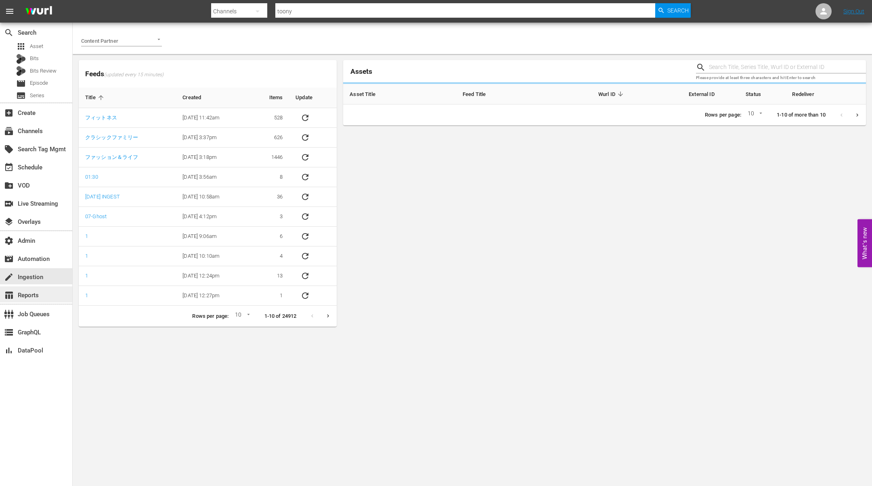
click at [39, 294] on div "table_chart Reports" at bounding box center [22, 294] width 45 height 7
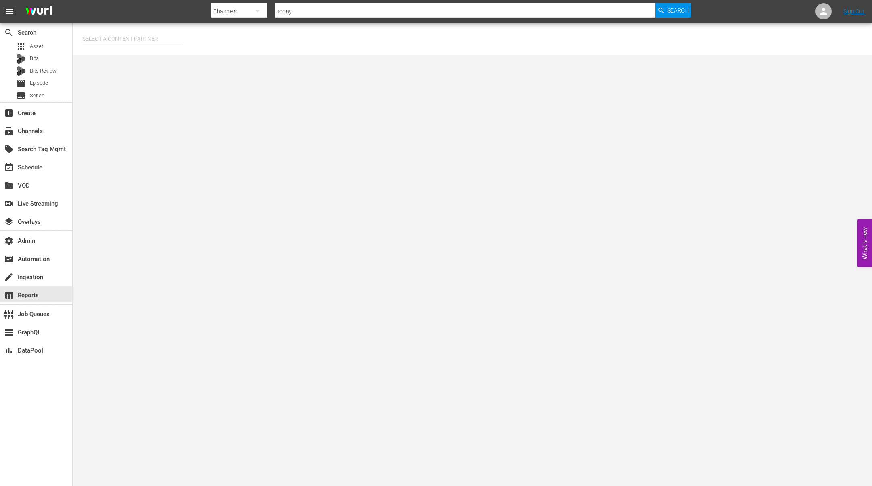
click at [116, 41] on input "text" at bounding box center [132, 38] width 101 height 19
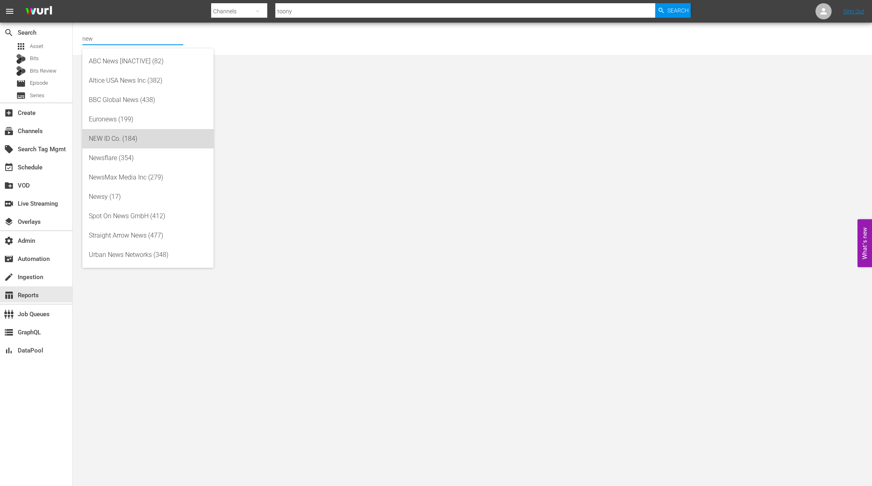
click at [129, 132] on div "NEW ID Co. (184)" at bounding box center [148, 138] width 118 height 19
type input "NEW ID Co. (184)"
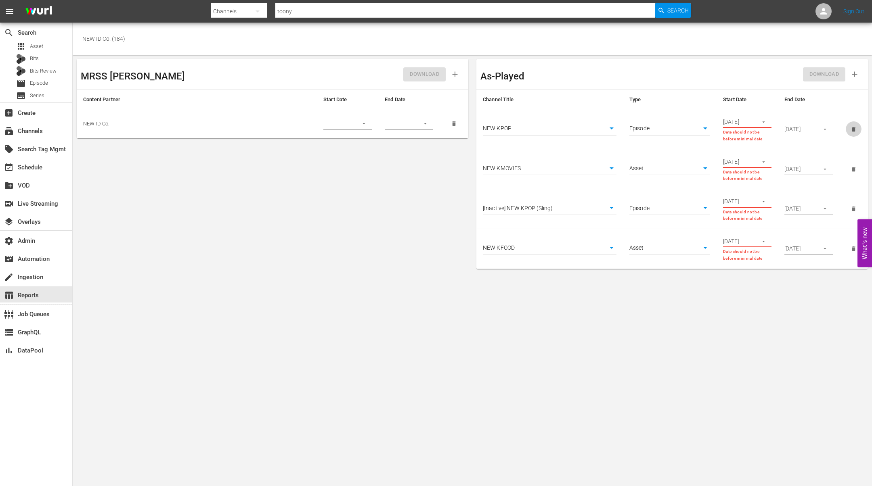
click at [853, 127] on icon "delete" at bounding box center [853, 129] width 4 height 4
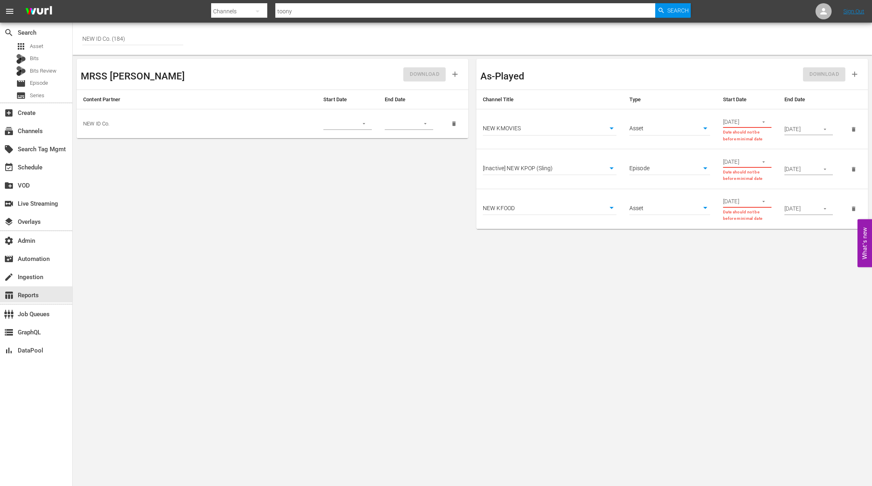
click at [852, 133] on button "delete" at bounding box center [853, 129] width 16 height 16
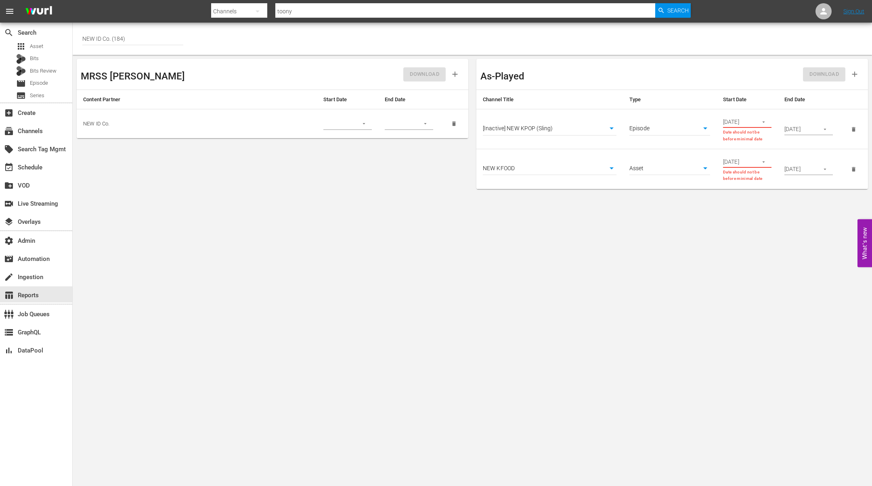
click at [852, 133] on button "delete" at bounding box center [853, 129] width 16 height 16
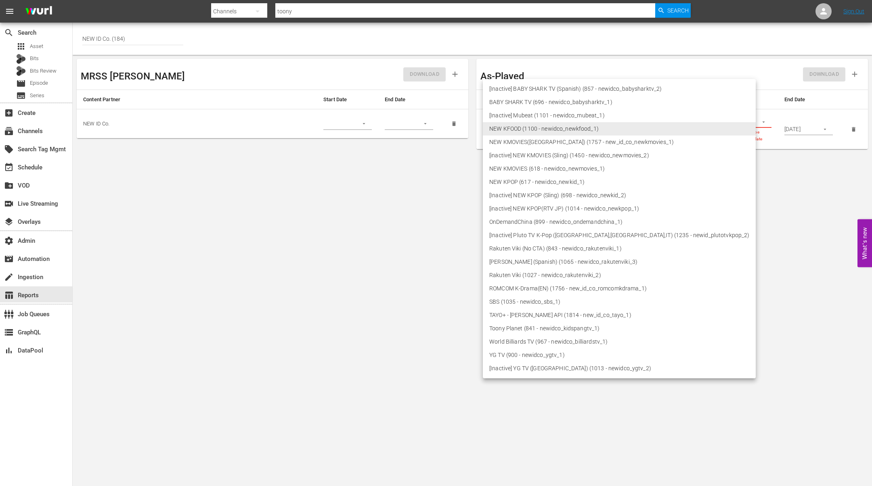
click at [496, 125] on body "menu Search By Channels Search ID, Title, Description, Keywords, or Category to…" at bounding box center [436, 243] width 872 height 486
click at [588, 330] on li "Toony Planet (841 - newidco_kidspangtv_1)" at bounding box center [619, 328] width 273 height 13
type input "841"
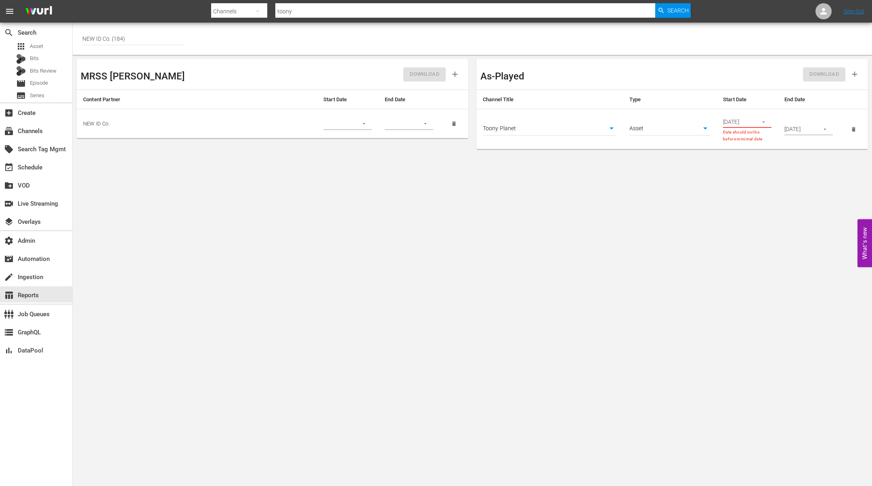
click at [746, 123] on input "01/01/2022" at bounding box center [737, 122] width 29 height 12
click at [762, 121] on icon "button" at bounding box center [763, 122] width 6 height 6
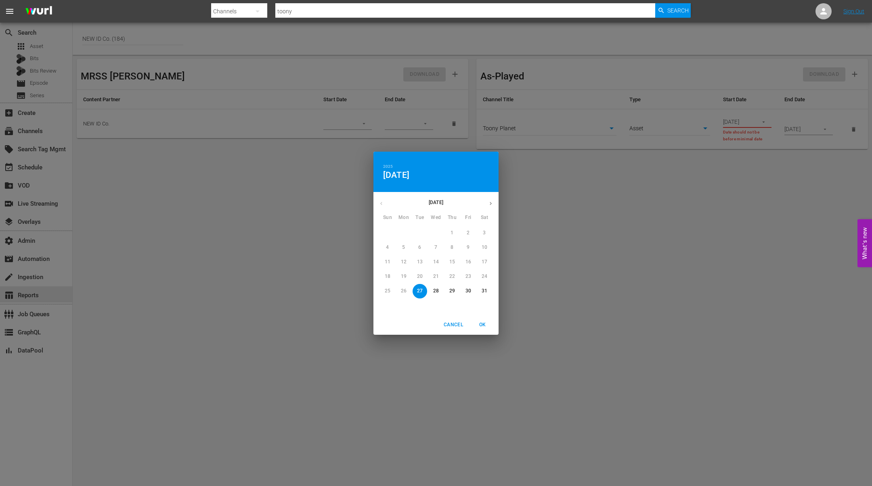
click at [493, 203] on icon "button" at bounding box center [490, 204] width 6 height 6
click at [491, 200] on button "button" at bounding box center [491, 204] width 16 height 16
click at [463, 274] on span "22" at bounding box center [468, 276] width 15 height 7
click at [479, 321] on span "OK" at bounding box center [482, 325] width 19 height 8
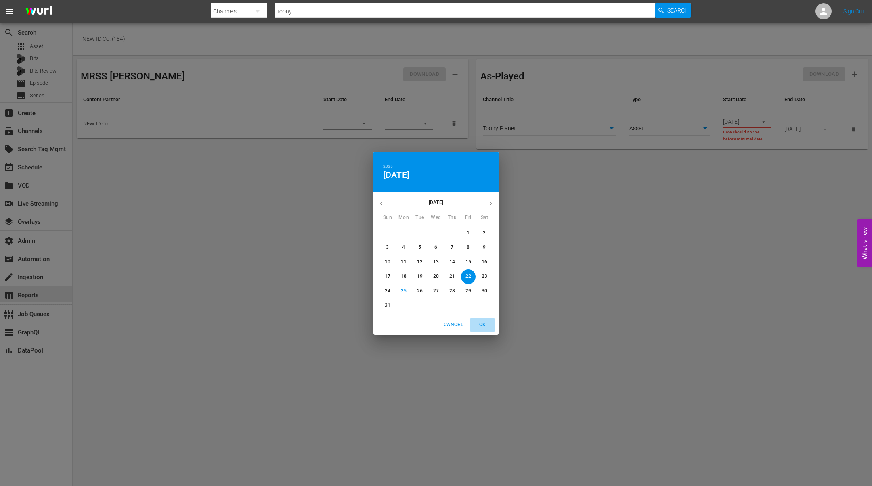
type input "08/22/2025"
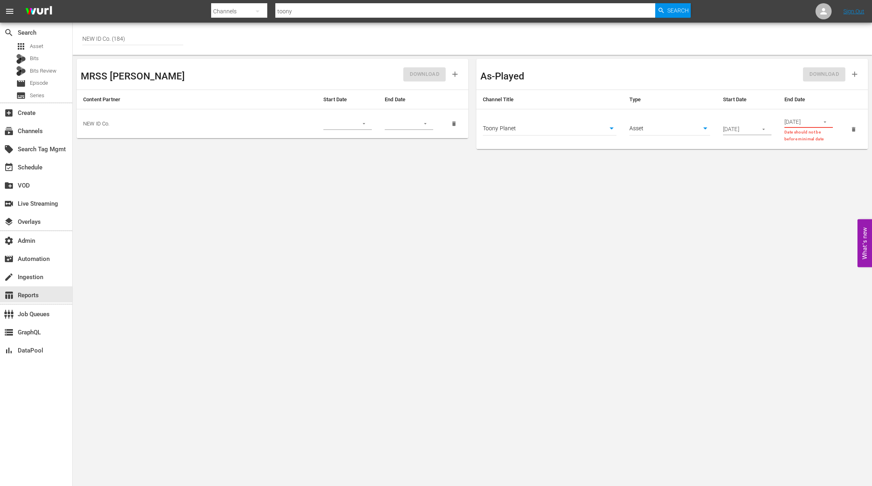
click at [828, 121] on button "button" at bounding box center [825, 122] width 16 height 16
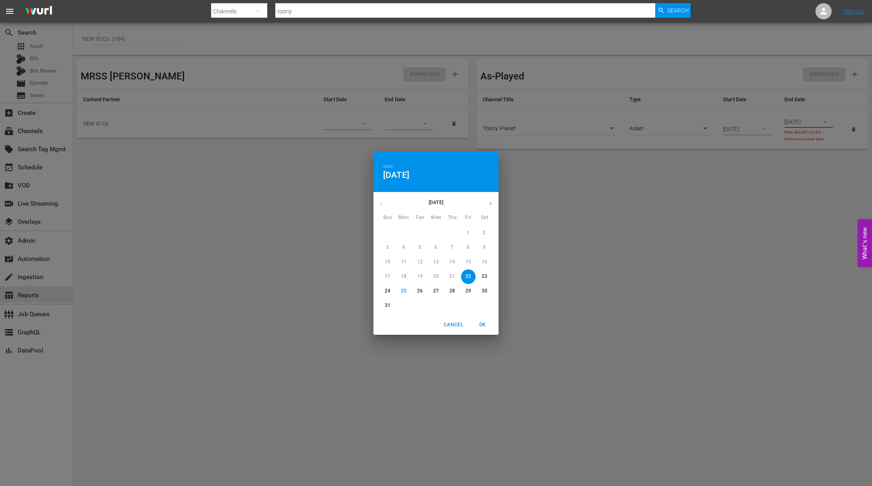
click at [466, 275] on p "22" at bounding box center [468, 276] width 6 height 7
click at [482, 326] on span "OK" at bounding box center [482, 325] width 19 height 8
type input "08/22/2025"
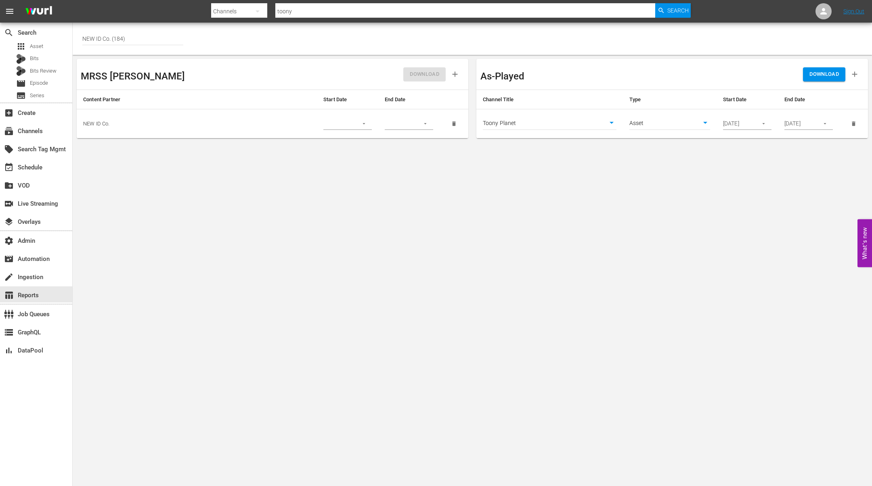
click at [568, 297] on body "menu Search By Channels Search ID, Title, Description, Keywords, or Category to…" at bounding box center [436, 243] width 872 height 486
click at [816, 75] on span "DOWNLOAD" at bounding box center [823, 74] width 29 height 9
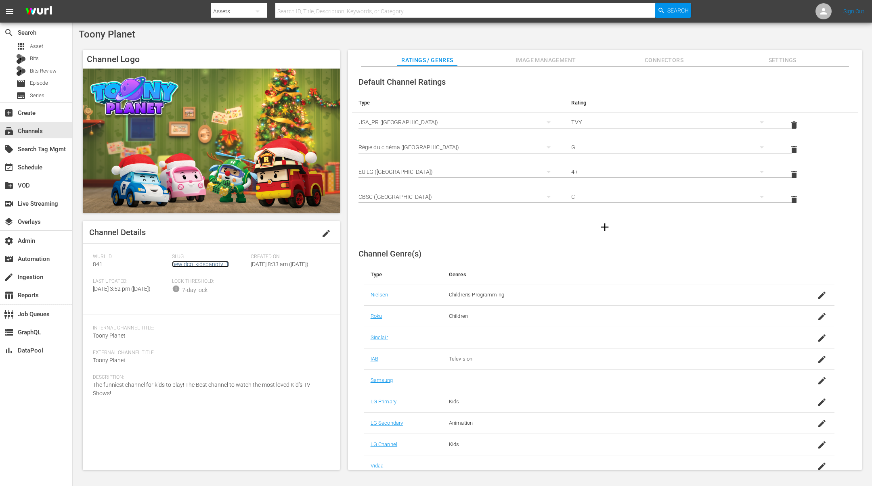
click at [183, 264] on link "newidco_kidspangtv_1" at bounding box center [200, 264] width 57 height 6
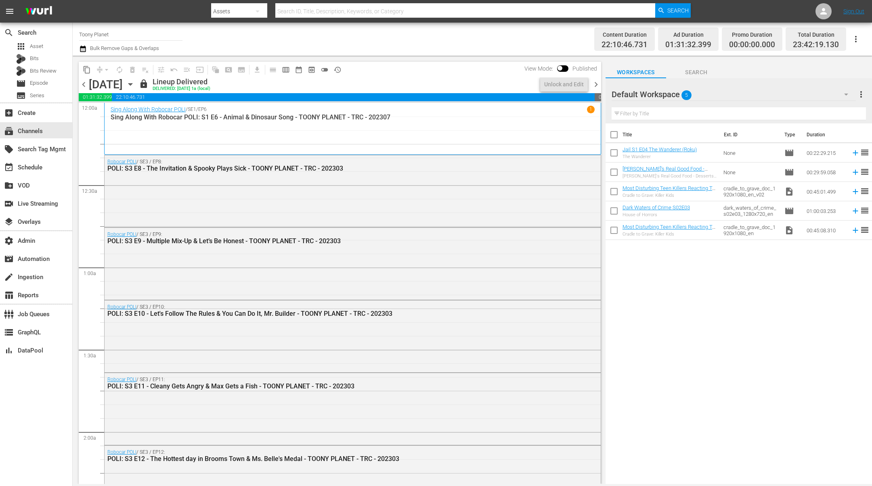
click at [86, 84] on span "chevron_left" at bounding box center [84, 84] width 10 height 10
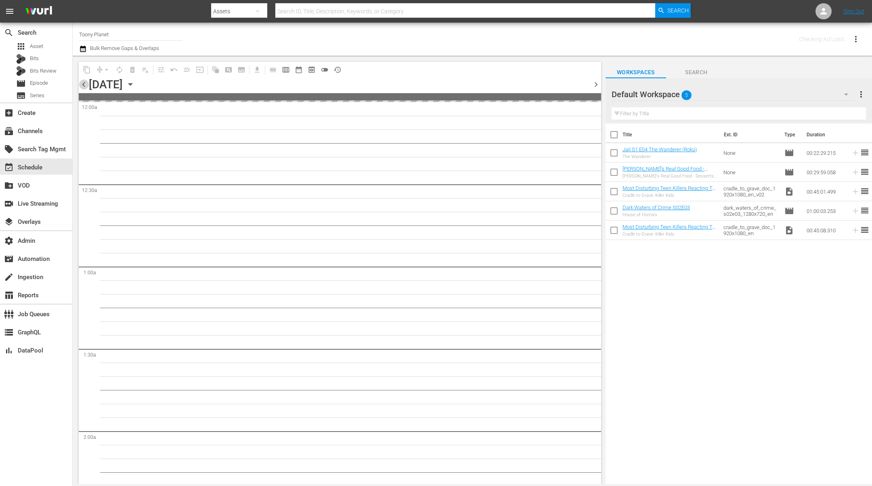
click at [86, 84] on span "chevron_left" at bounding box center [84, 84] width 10 height 10
click at [85, 84] on span "chevron_left" at bounding box center [84, 84] width 10 height 10
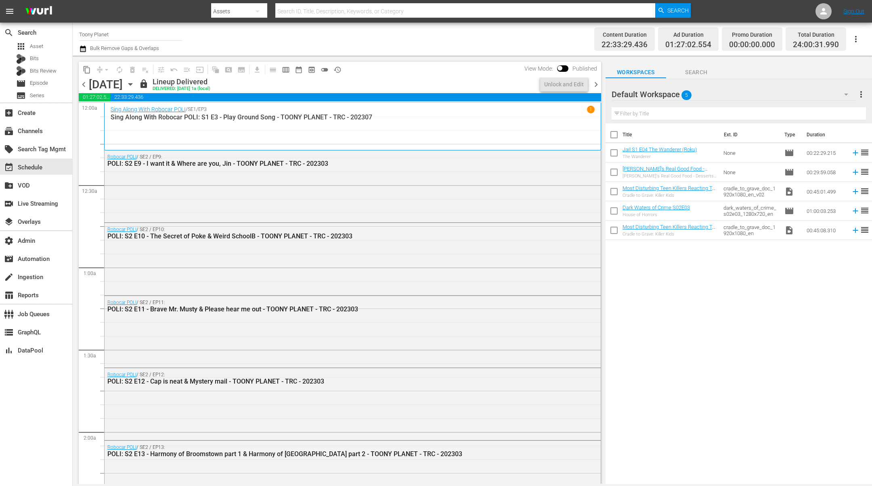
click at [594, 85] on span "chevron_right" at bounding box center [596, 84] width 10 height 10
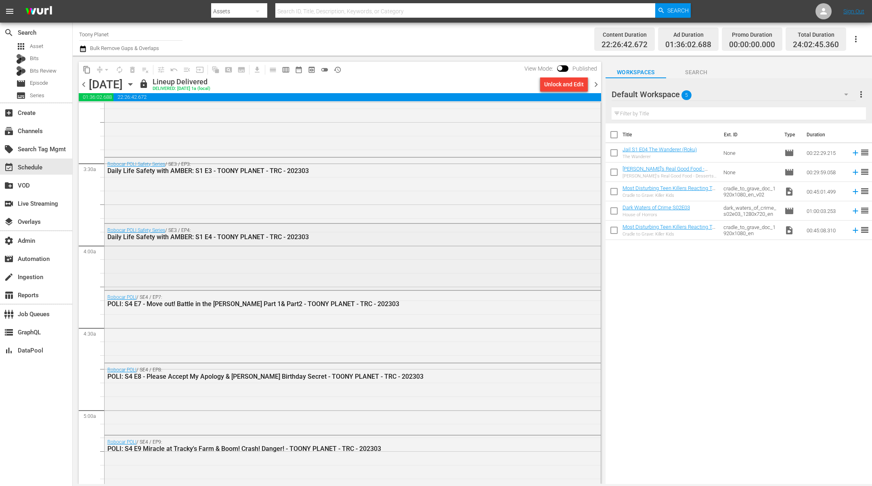
scroll to position [517, 0]
click at [566, 69] on input "checkbox" at bounding box center [559, 70] width 17 height 6
click at [565, 69] on input "checkbox" at bounding box center [568, 70] width 17 height 6
click at [565, 69] on input "checkbox" at bounding box center [559, 70] width 17 height 6
click at [565, 69] on input "checkbox" at bounding box center [568, 70] width 17 height 6
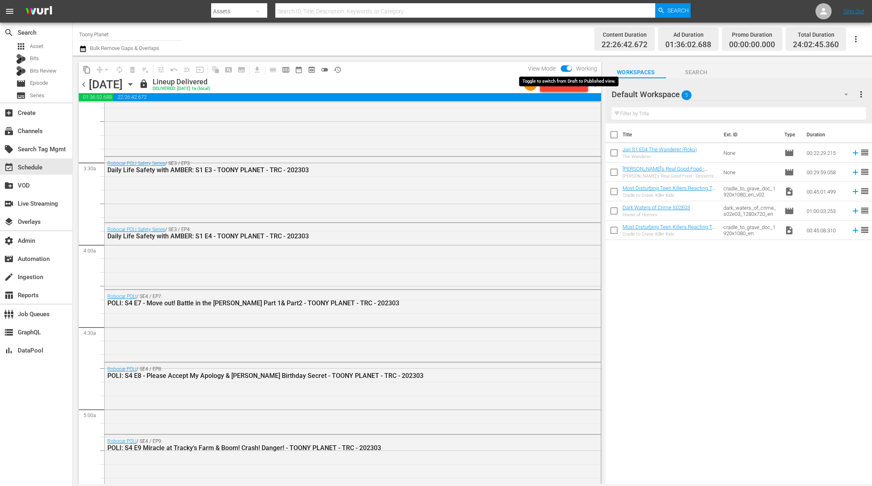
checkbox input "false"
click at [399, 338] on div "Robocar POLI / SE4 / EP7: POLI: S4 E7 - Move out! Battle in the [PERSON_NAME] P…" at bounding box center [353, 325] width 496 height 70
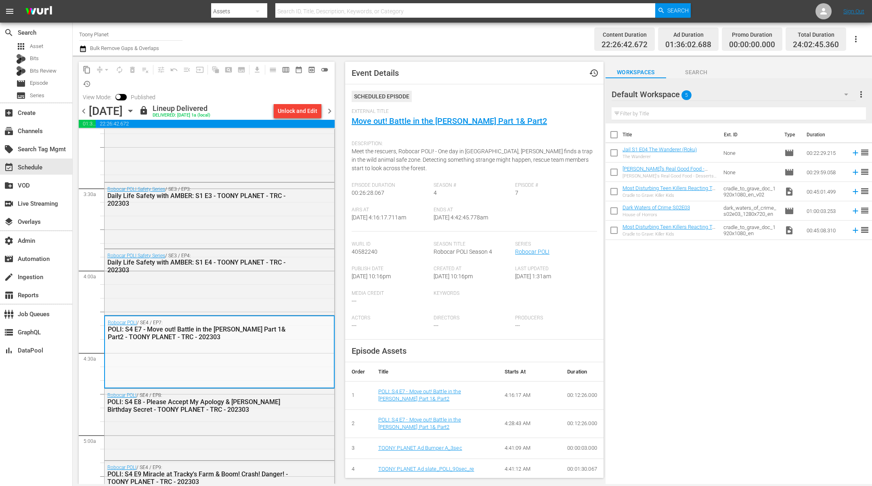
scroll to position [21, 0]
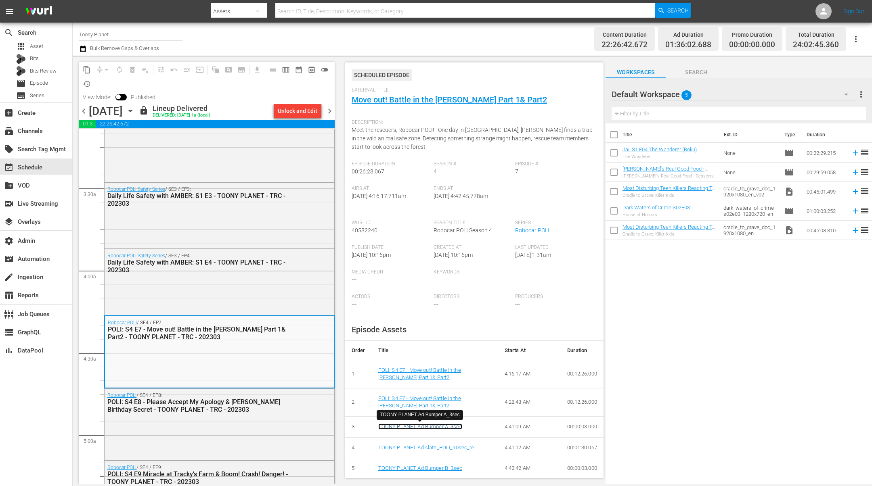
click at [434, 425] on link "TOONY PLANET Ad Bumper A_3sec" at bounding box center [420, 427] width 84 height 6
click at [431, 468] on link "TOONY PLANET Ad Bumper B_3sec" at bounding box center [420, 468] width 84 height 6
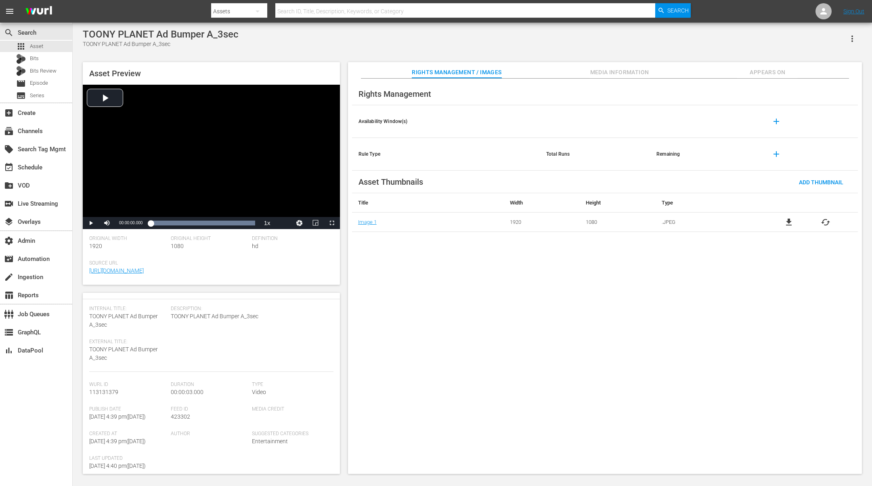
scroll to position [16, 0]
click at [655, 68] on div "Rights Management / Images Media Information Appears On" at bounding box center [604, 70] width 473 height 16
click at [636, 67] on button "Media Information" at bounding box center [619, 70] width 61 height 16
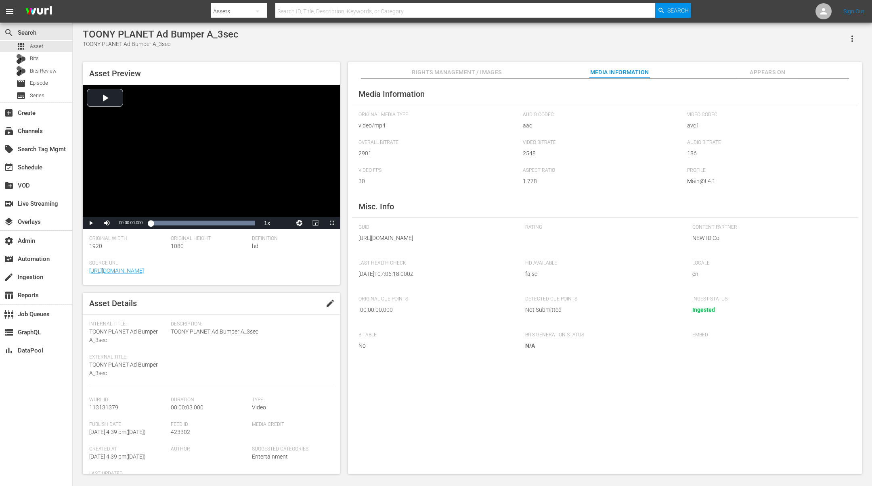
scroll to position [0, 0]
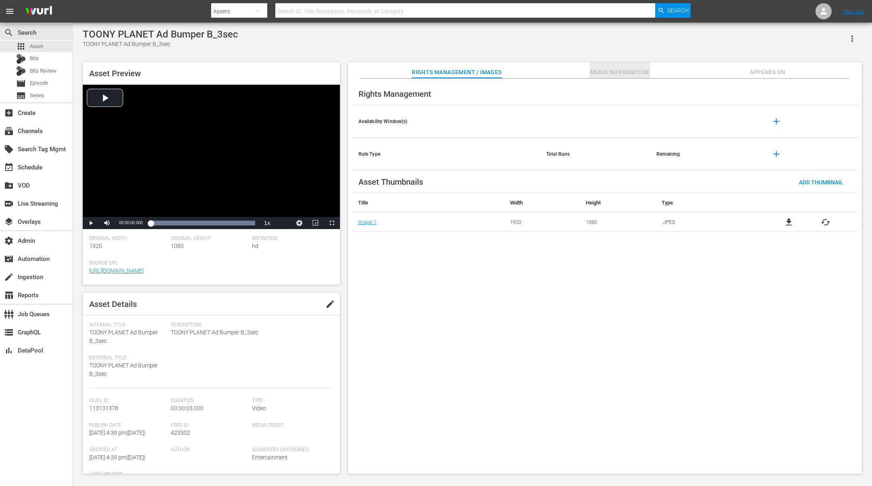
click at [618, 67] on span "Media Information" at bounding box center [619, 72] width 61 height 10
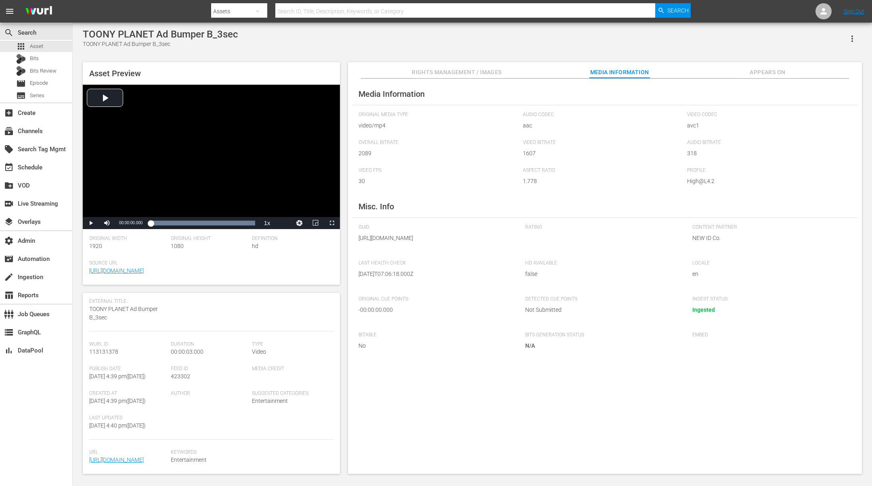
scroll to position [89, 0]
